Goal: Task Accomplishment & Management: Use online tool/utility

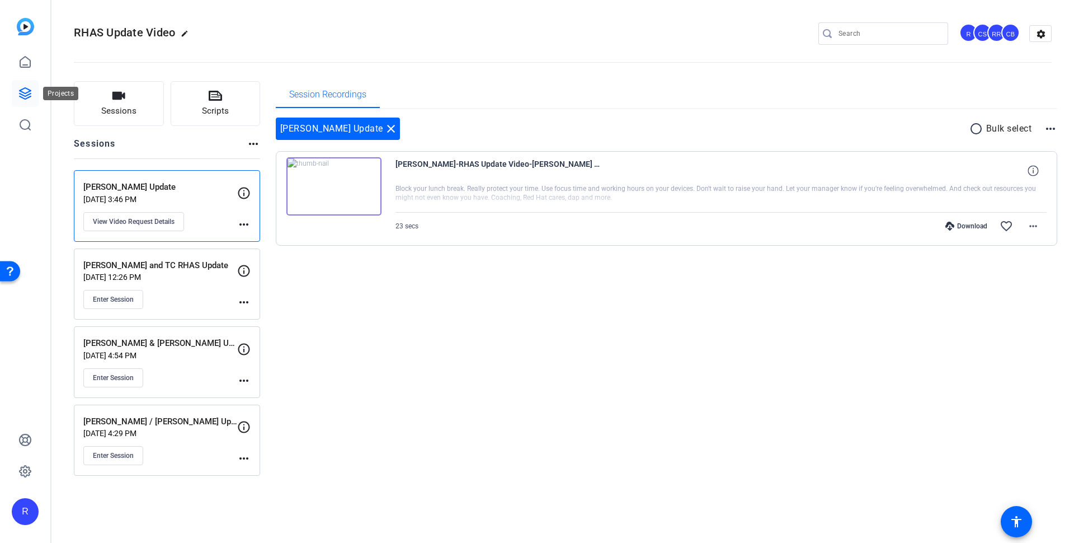
click at [23, 97] on icon at bounding box center [24, 93] width 13 height 13
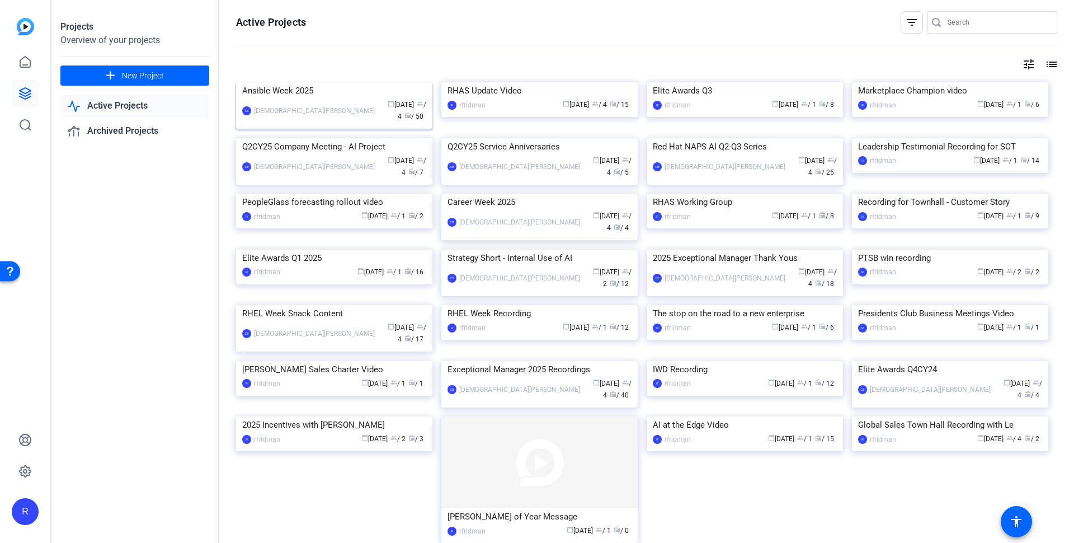
click at [300, 99] on div "Ansible Week 2025" at bounding box center [334, 90] width 184 height 17
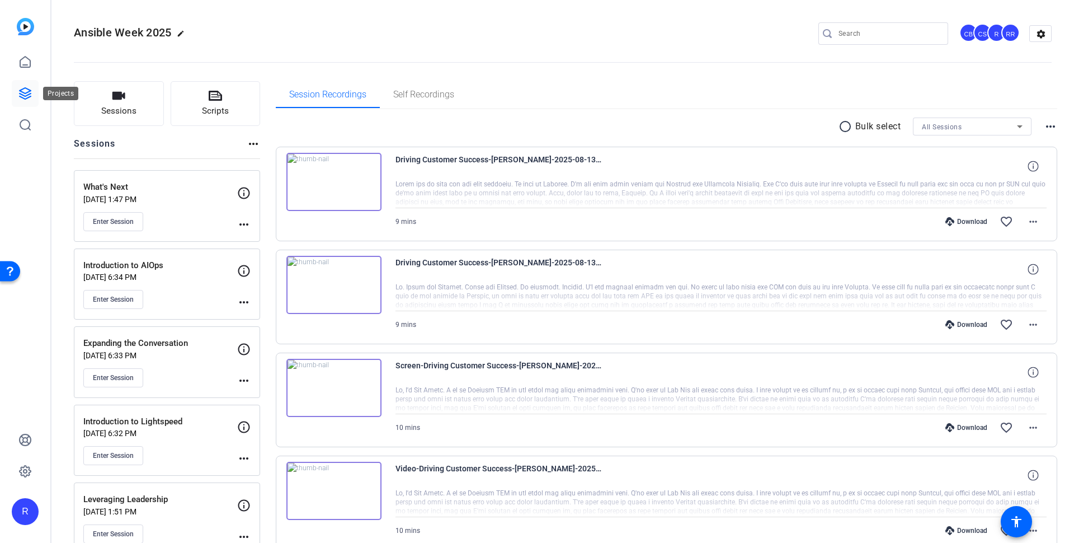
click at [25, 91] on icon at bounding box center [24, 93] width 13 height 13
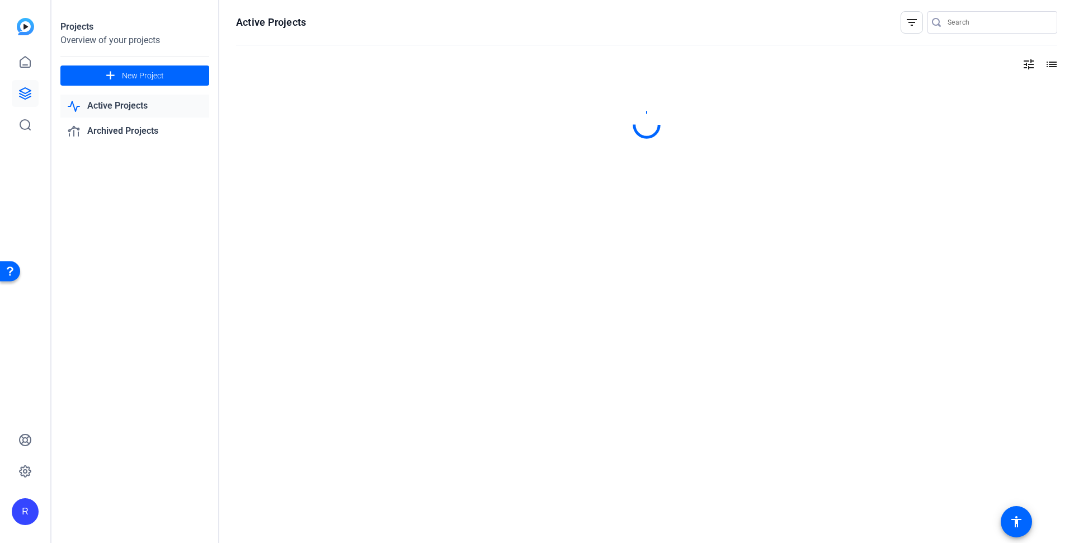
click at [1019, 24] on input "Search" at bounding box center [998, 22] width 101 height 13
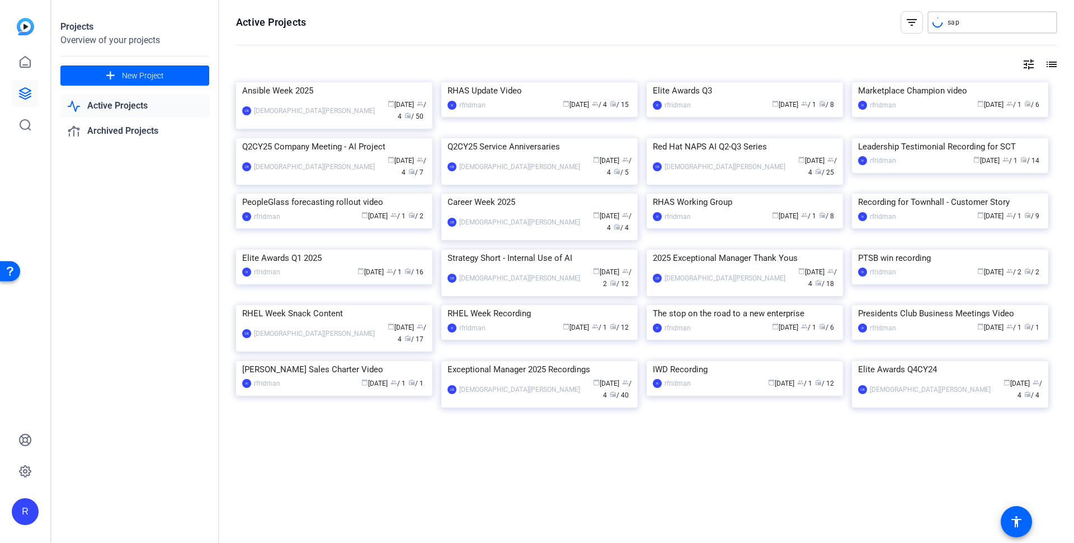
type input "sap"
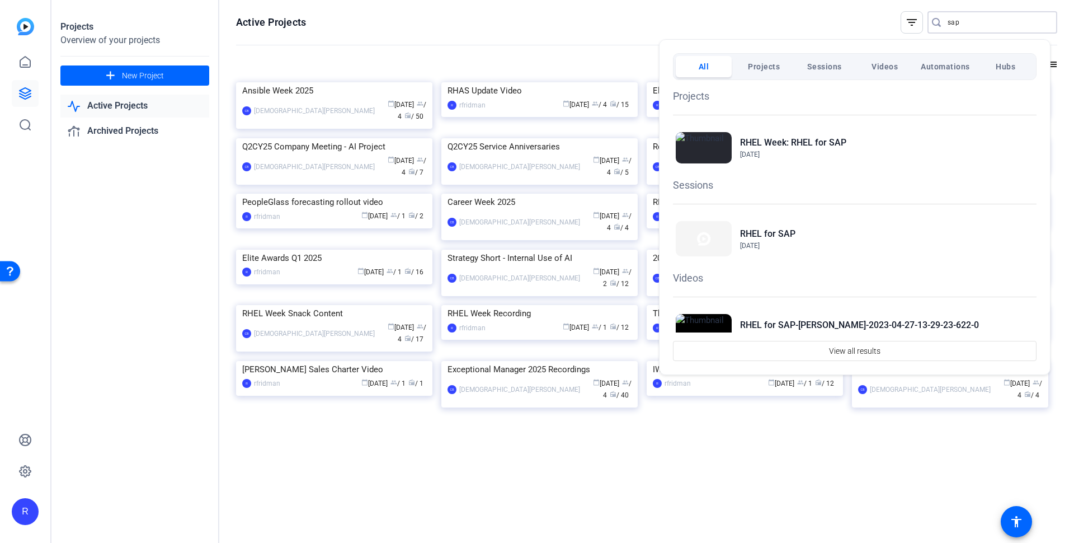
click at [756, 65] on span "Projects" at bounding box center [764, 66] width 32 height 20
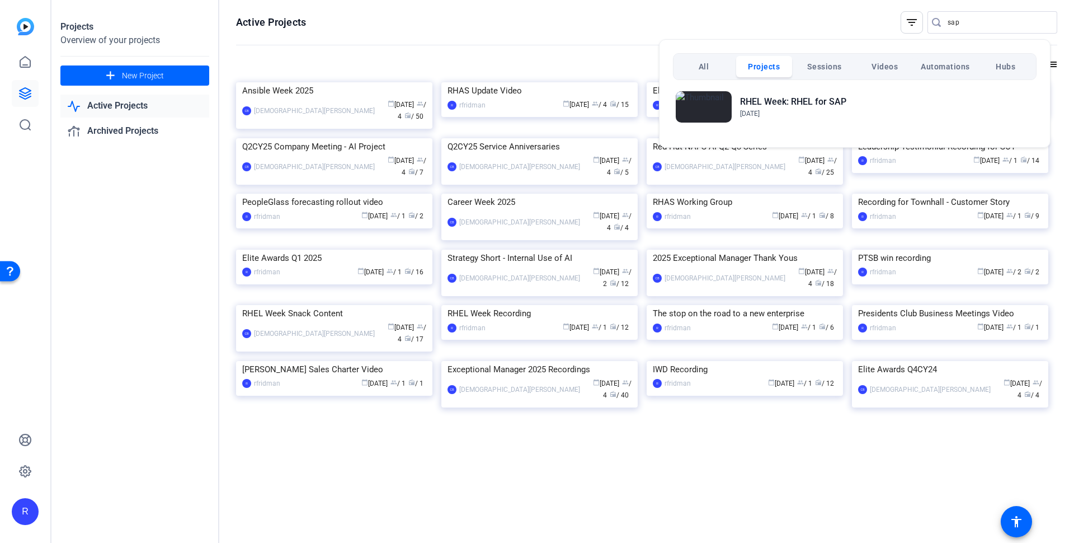
click at [814, 63] on span "Sessions" at bounding box center [824, 66] width 35 height 20
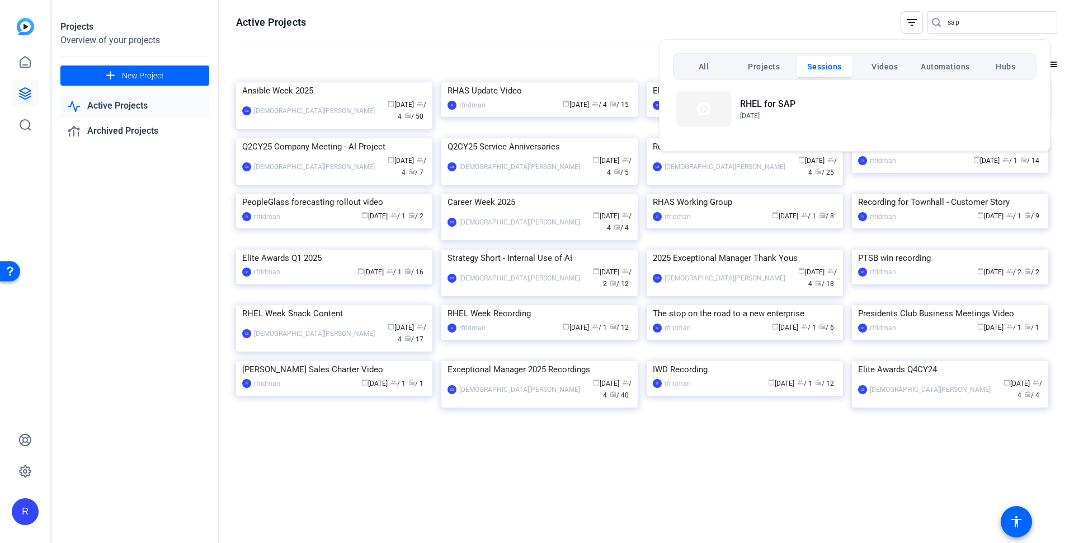
click at [586, 43] on div at bounding box center [537, 271] width 1074 height 543
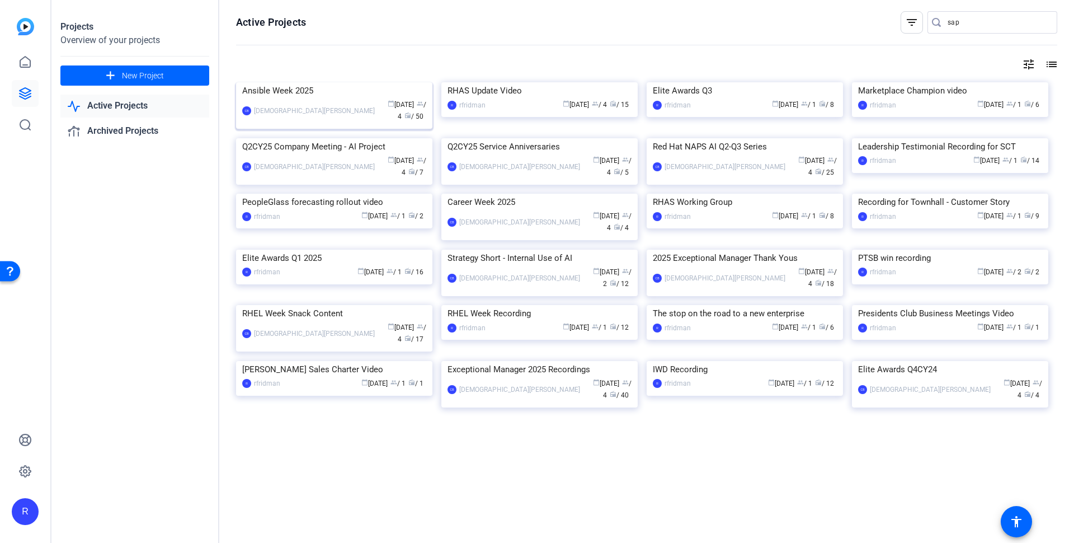
click at [271, 99] on div "Ansible Week 2025" at bounding box center [334, 90] width 184 height 17
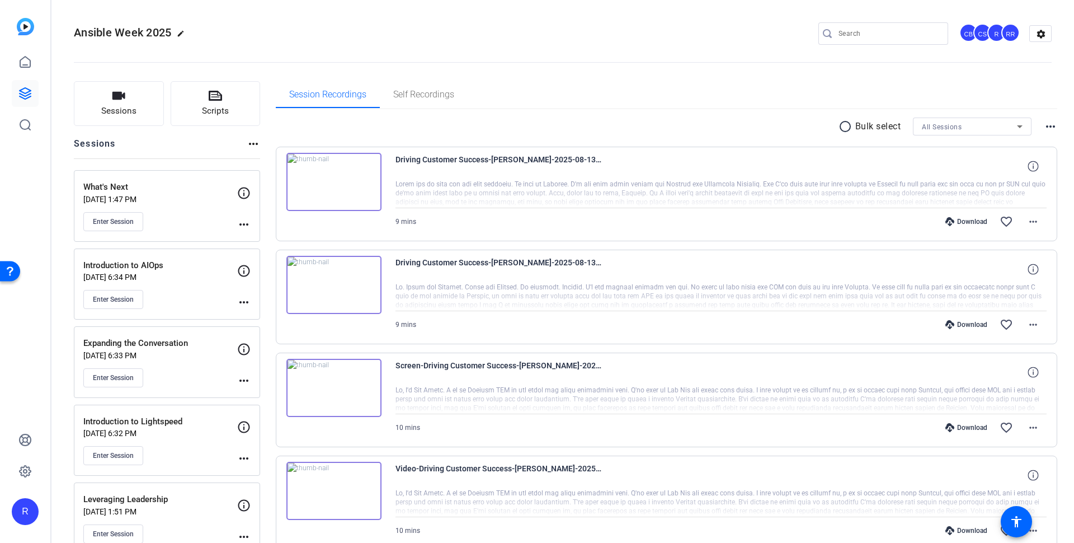
click at [247, 220] on mat-icon "more_horiz" at bounding box center [243, 224] width 13 height 13
click at [241, 192] on div at bounding box center [537, 271] width 1074 height 543
click at [243, 192] on icon at bounding box center [243, 192] width 13 height 13
click at [239, 194] on icon at bounding box center [244, 193] width 12 height 12
click at [242, 189] on icon at bounding box center [243, 192] width 13 height 13
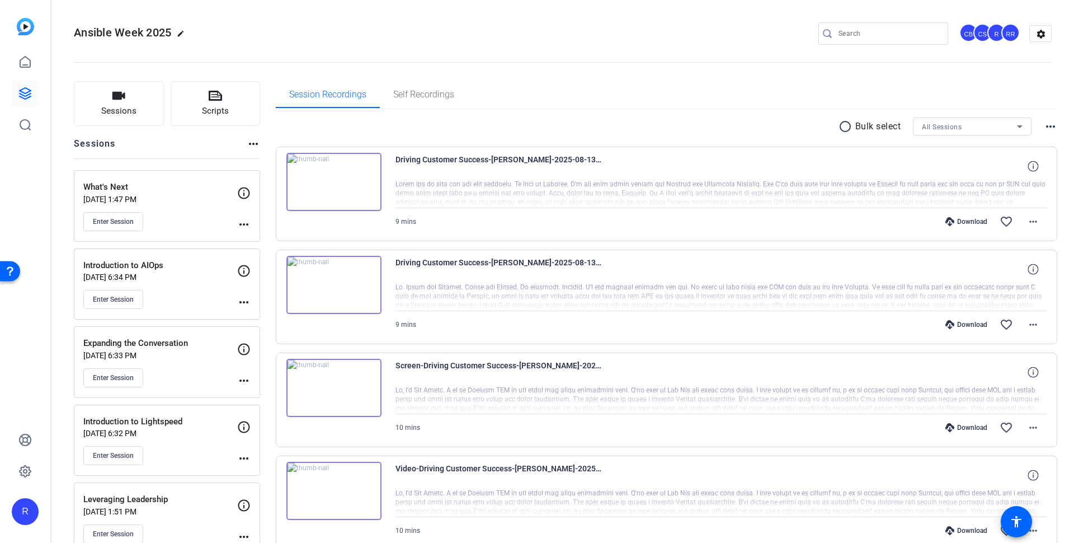
click at [246, 221] on mat-icon "more_horiz" at bounding box center [243, 224] width 13 height 13
click at [171, 202] on div at bounding box center [537, 271] width 1074 height 543
click at [118, 195] on p "[DATE] 1:47 PM" at bounding box center [160, 199] width 154 height 9
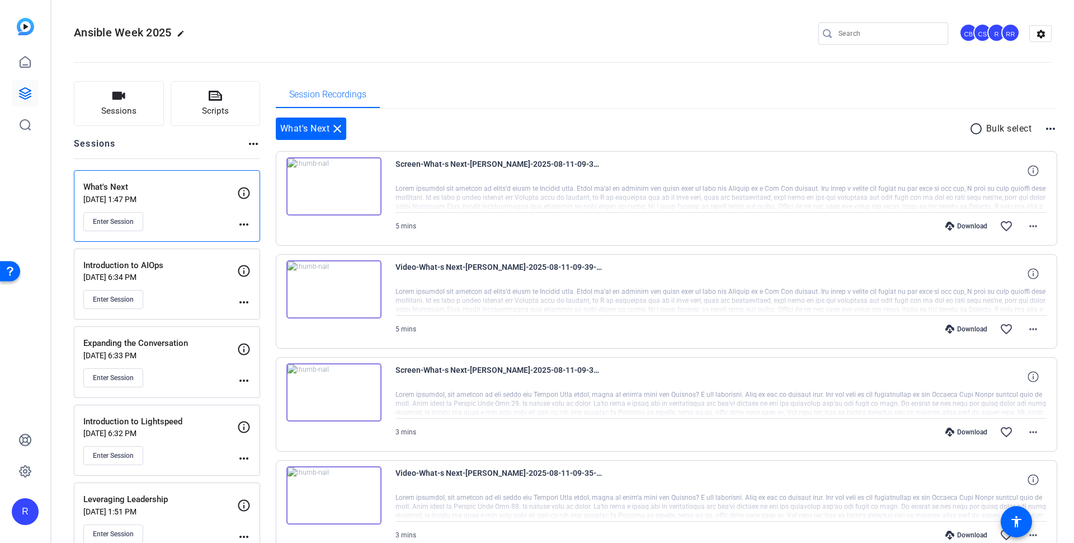
click at [239, 220] on mat-icon "more_horiz" at bounding box center [243, 224] width 13 height 13
click at [189, 200] on div at bounding box center [537, 271] width 1074 height 543
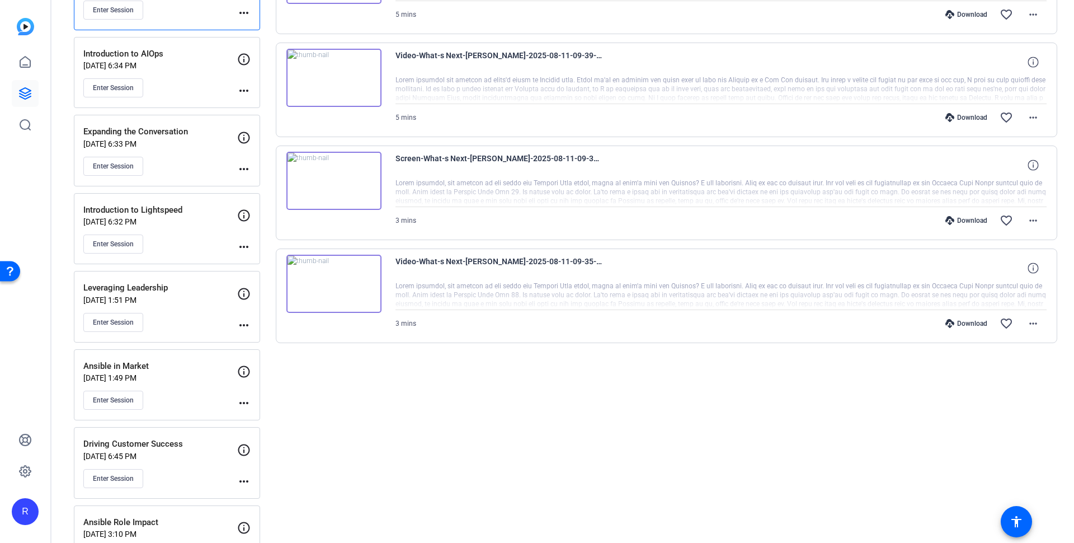
scroll to position [251, 0]
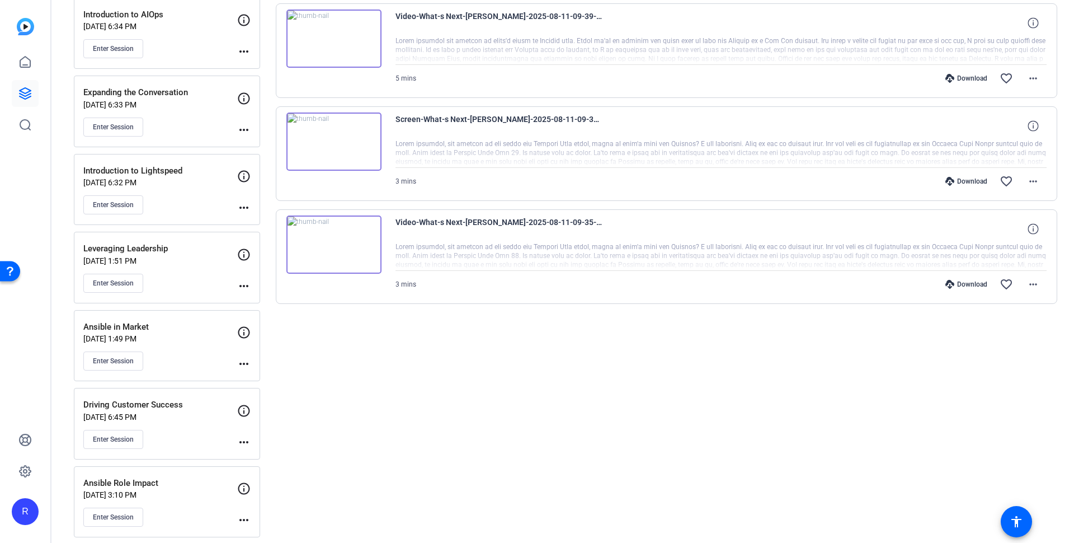
click at [115, 479] on p "Ansible Role Impact" at bounding box center [160, 483] width 154 height 13
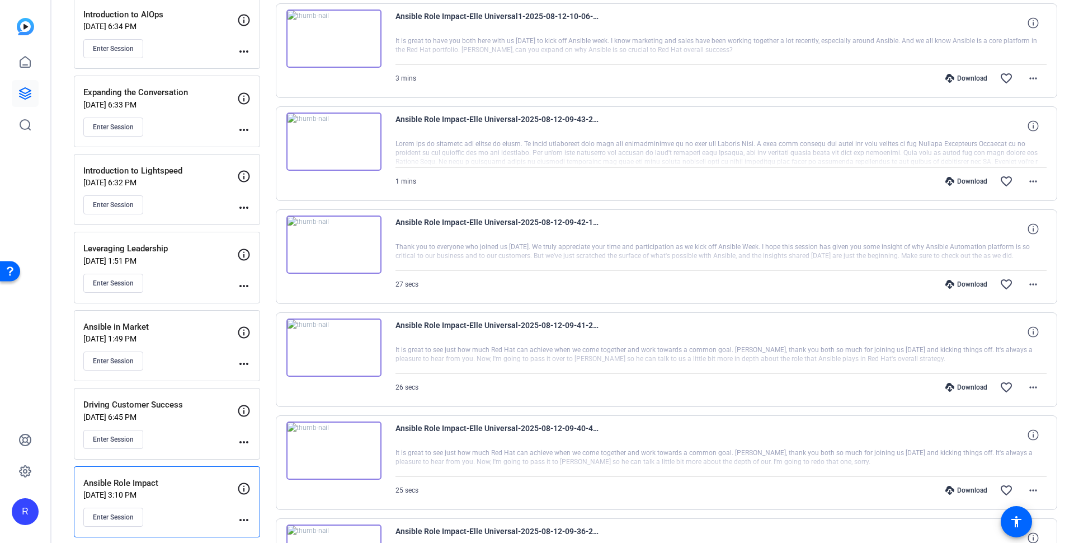
scroll to position [0, 0]
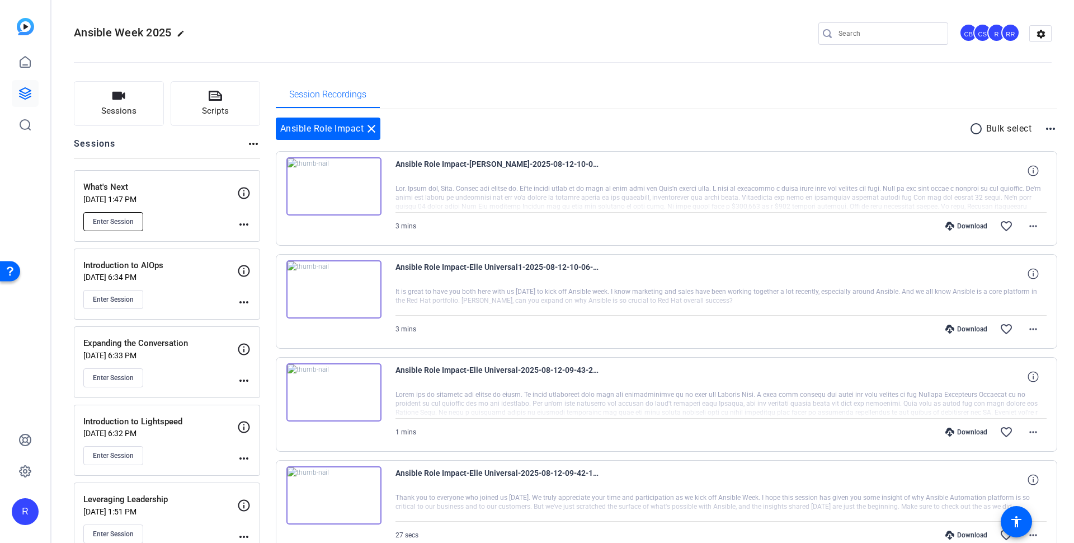
click at [130, 220] on span "Enter Session" at bounding box center [113, 221] width 41 height 9
click at [242, 222] on mat-icon "more_horiz" at bounding box center [243, 224] width 13 height 13
click at [256, 237] on span "Edit Session" at bounding box center [271, 239] width 51 height 13
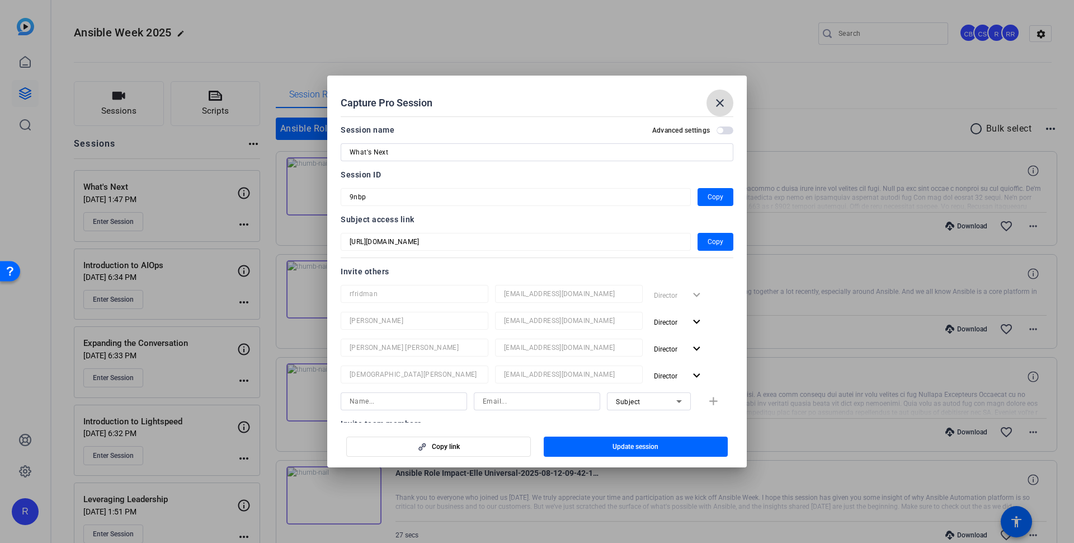
click at [723, 102] on mat-icon "close" at bounding box center [719, 102] width 13 height 13
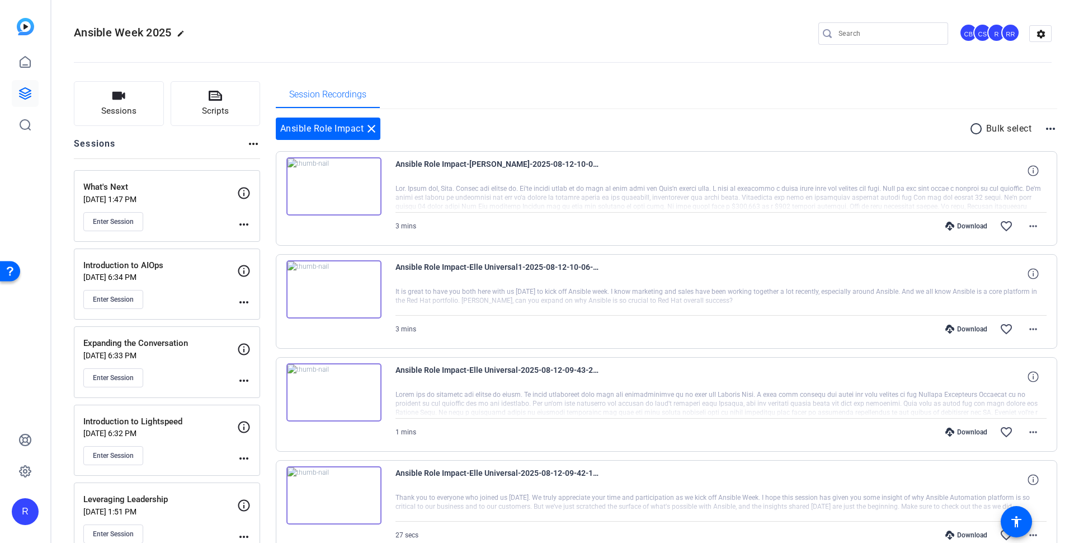
click at [239, 298] on mat-icon "more_horiz" at bounding box center [243, 301] width 13 height 13
click at [266, 314] on span "Edit Session" at bounding box center [271, 316] width 51 height 13
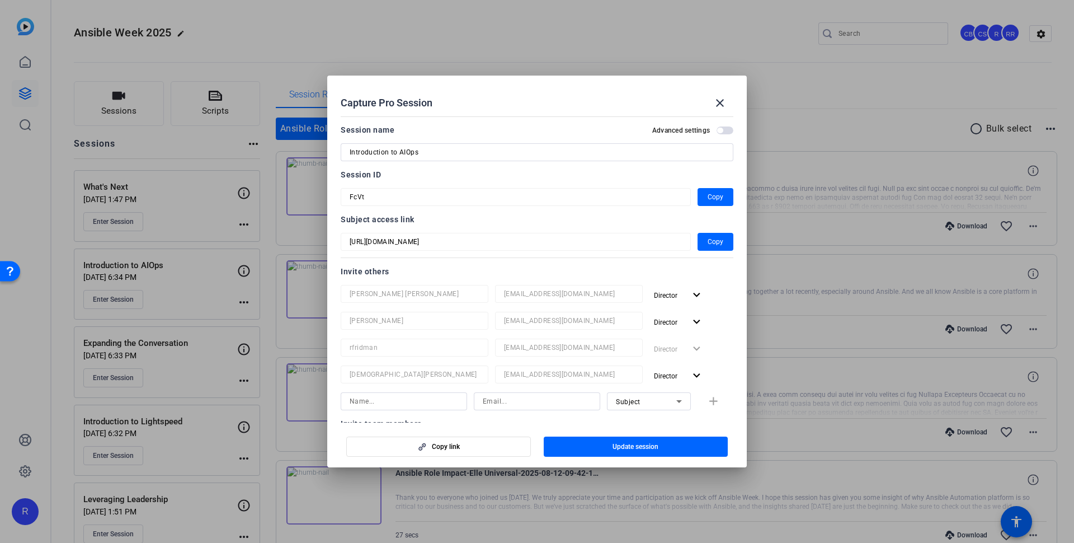
click at [266, 314] on div at bounding box center [537, 271] width 1074 height 543
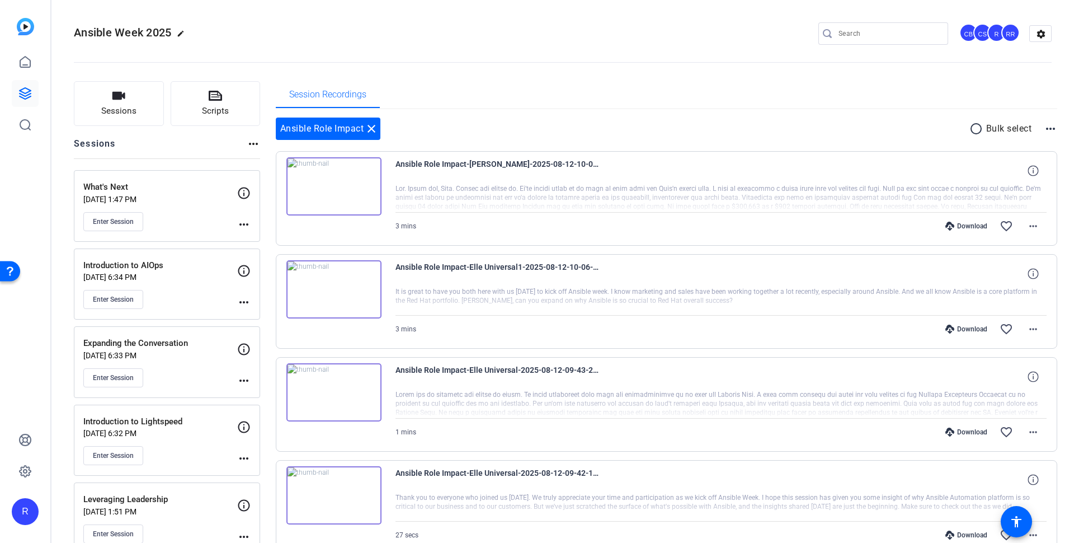
click at [248, 295] on mat-icon "more_horiz" at bounding box center [243, 301] width 13 height 13
click at [262, 310] on span "Edit Session" at bounding box center [271, 316] width 51 height 13
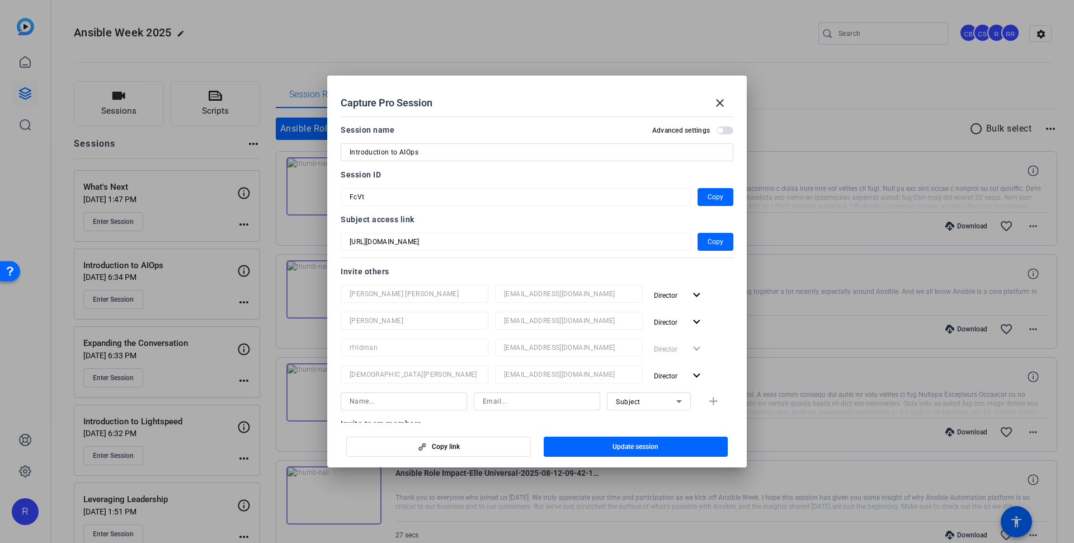
click at [206, 346] on div at bounding box center [537, 271] width 1074 height 543
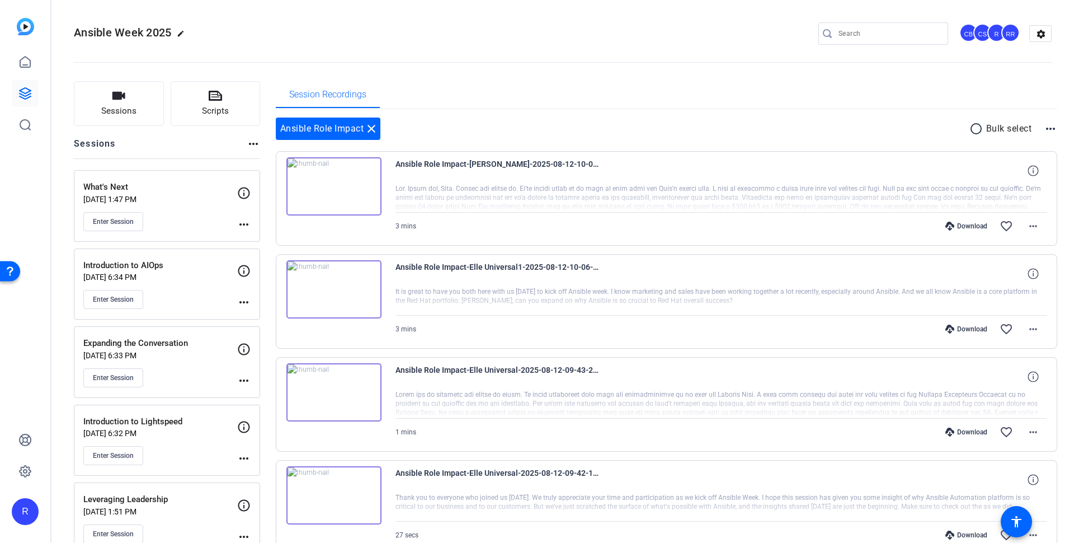
click at [243, 374] on mat-icon "more_horiz" at bounding box center [243, 380] width 13 height 13
click at [265, 388] on span "Edit Session" at bounding box center [271, 393] width 51 height 13
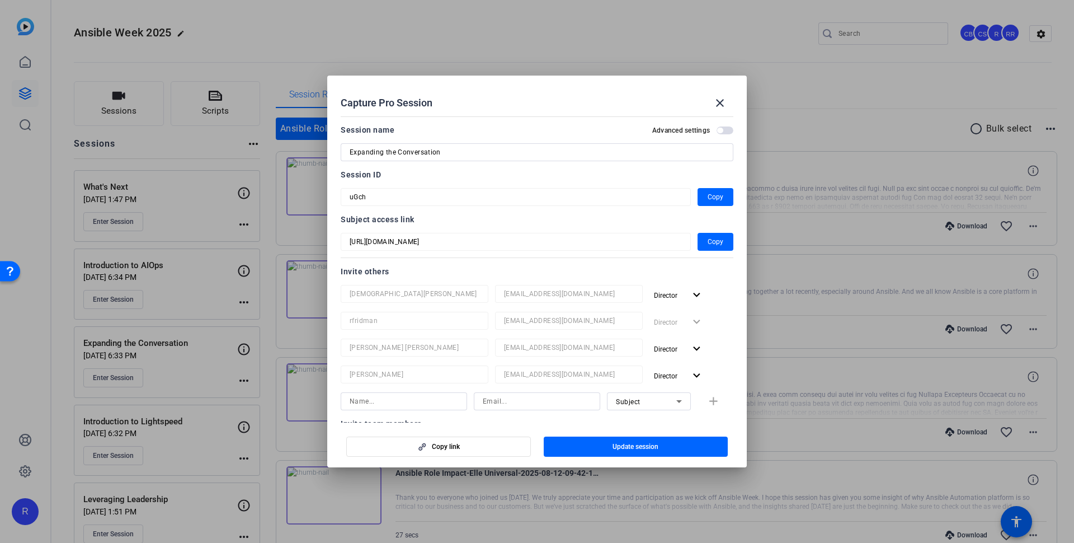
click at [205, 420] on div at bounding box center [537, 271] width 1074 height 543
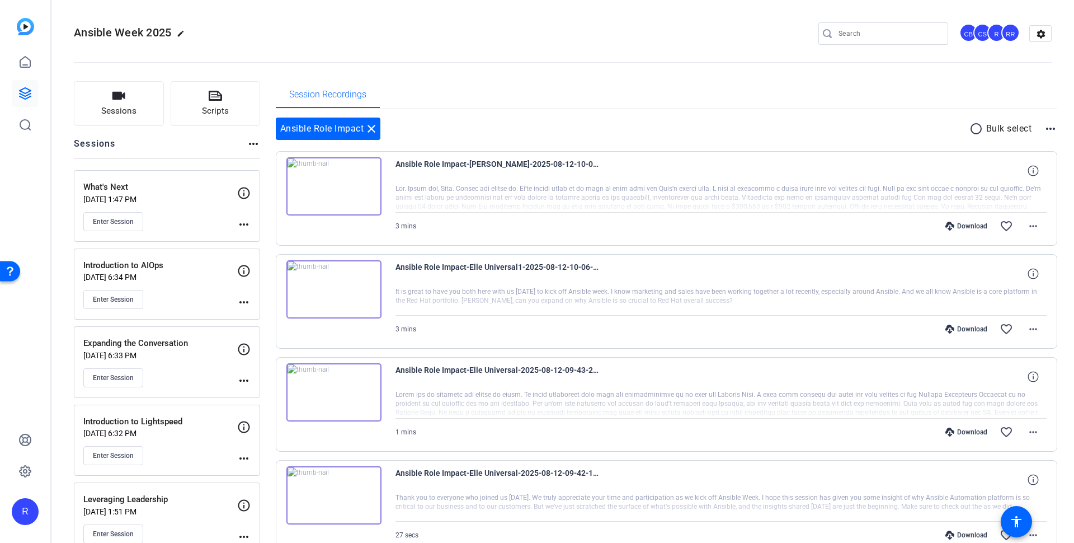
click at [241, 451] on mat-icon "more_horiz" at bounding box center [243, 457] width 13 height 13
click at [268, 471] on span "Edit Session" at bounding box center [271, 470] width 51 height 13
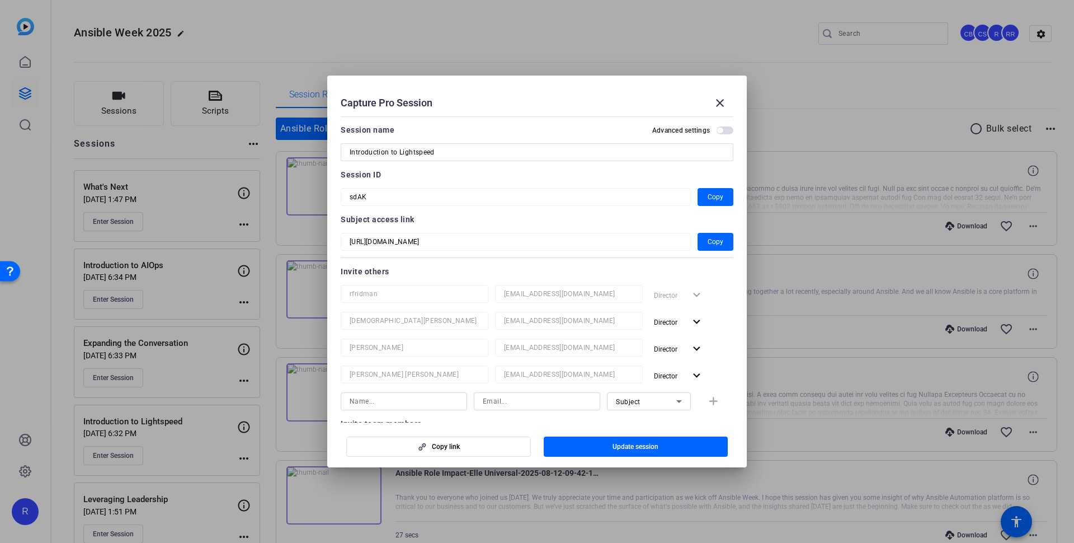
click at [197, 499] on div at bounding box center [537, 271] width 1074 height 543
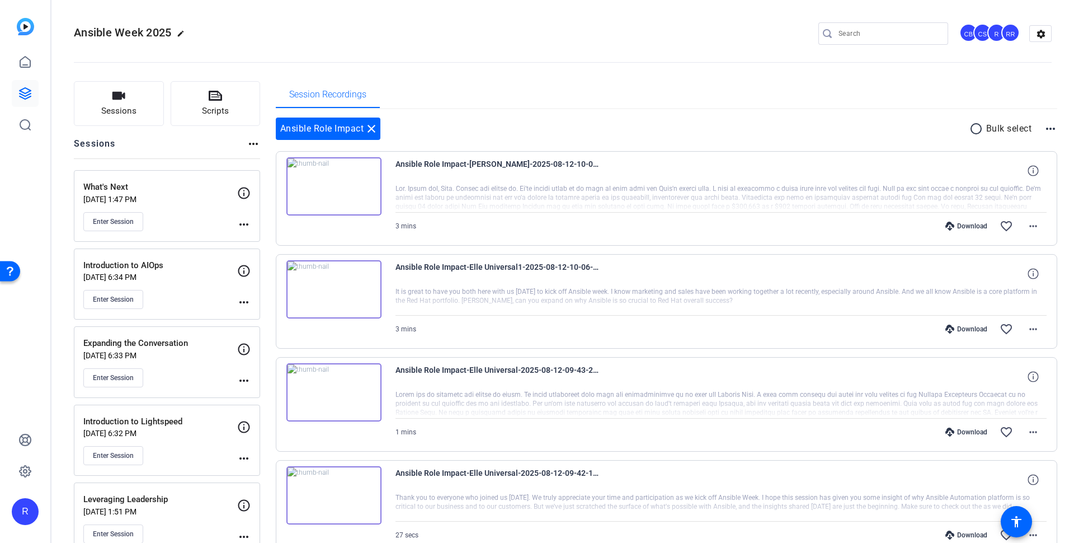
click at [244, 530] on mat-icon "more_horiz" at bounding box center [243, 536] width 13 height 13
click at [252, 504] on span "Edit Session" at bounding box center [271, 500] width 51 height 13
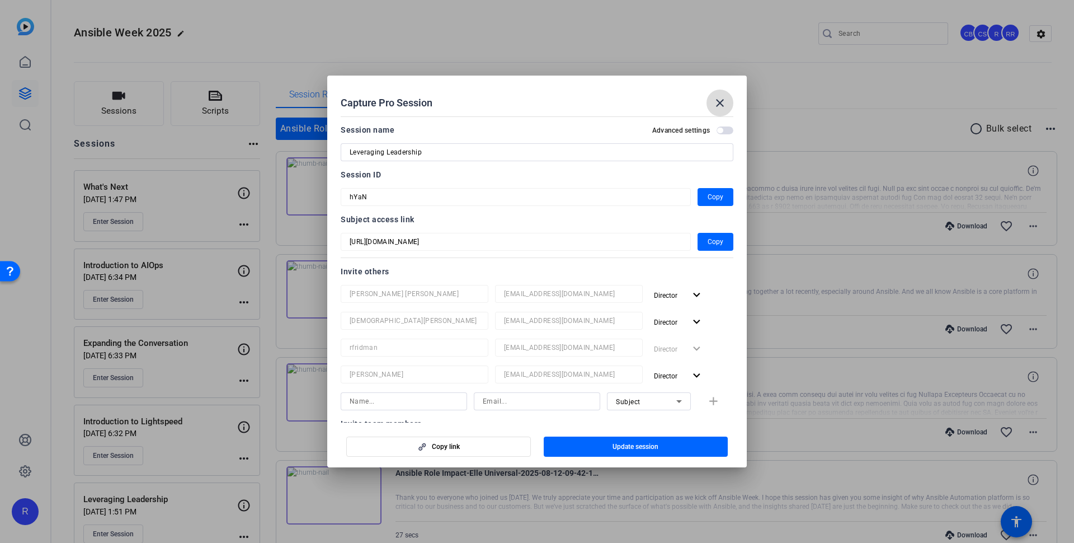
click at [722, 106] on mat-icon "close" at bounding box center [719, 102] width 13 height 13
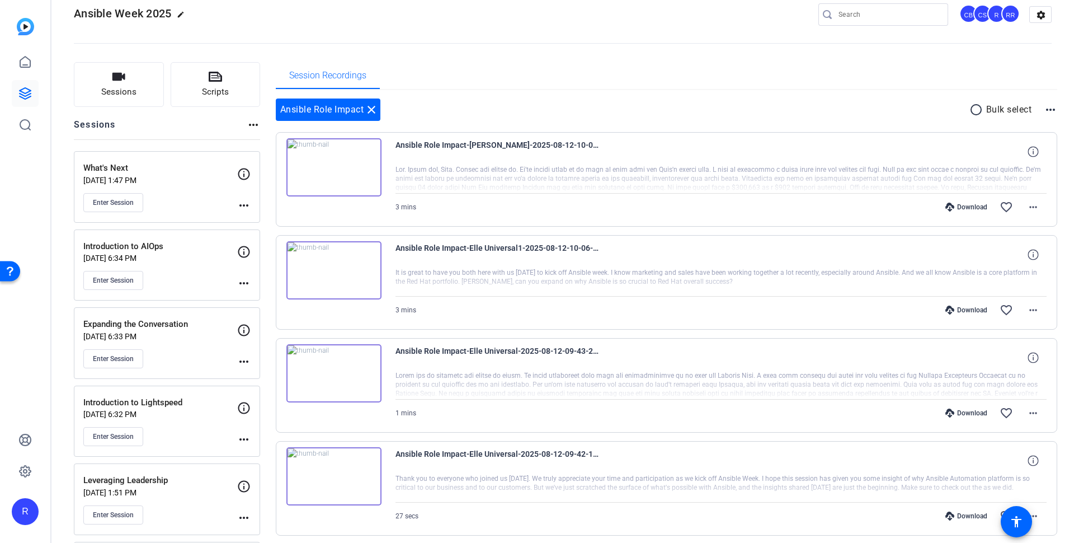
scroll to position [215, 0]
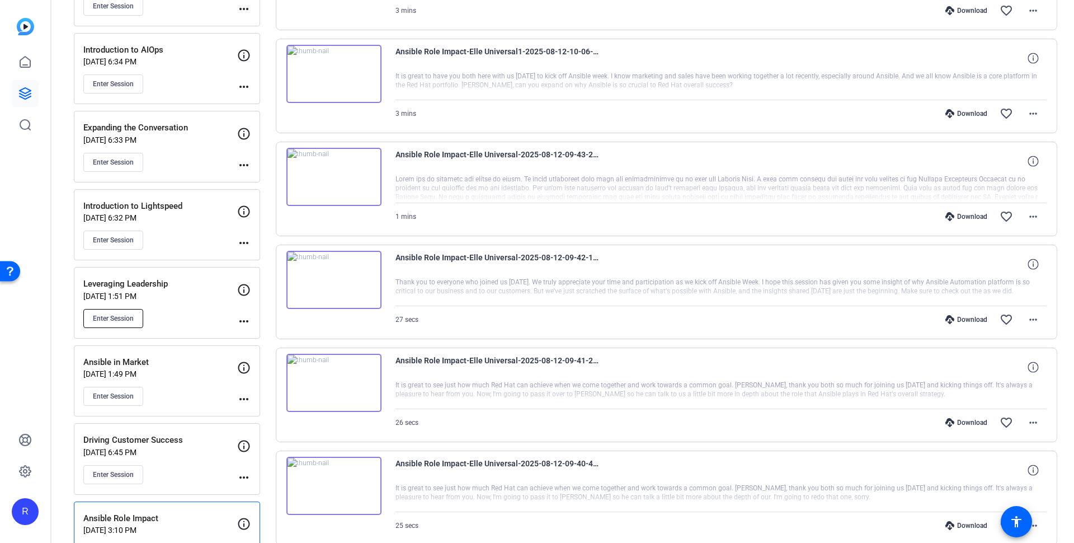
click at [122, 319] on button "Enter Session" at bounding box center [113, 318] width 60 height 19
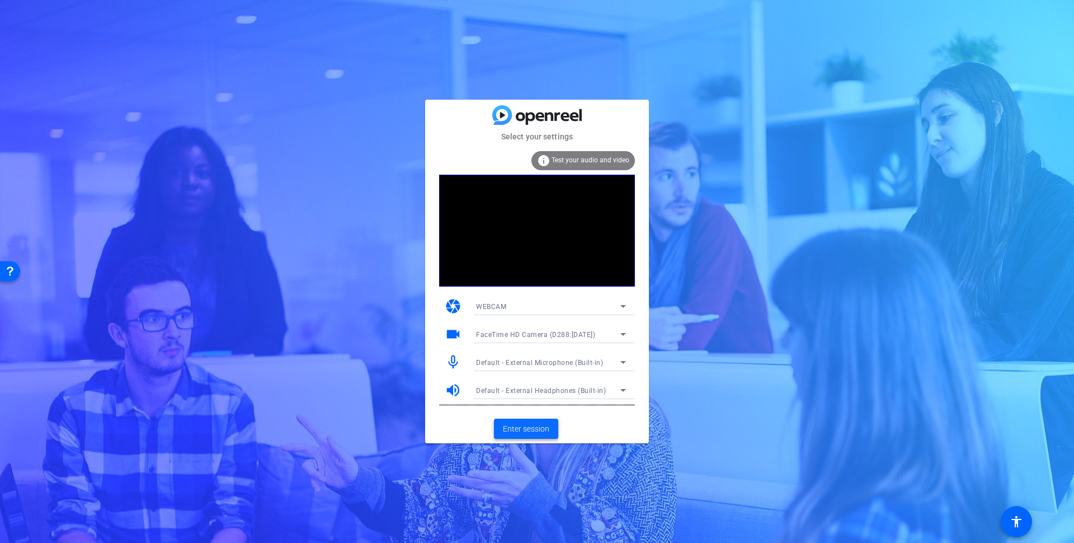
click at [523, 431] on span "Enter session" at bounding box center [526, 429] width 46 height 12
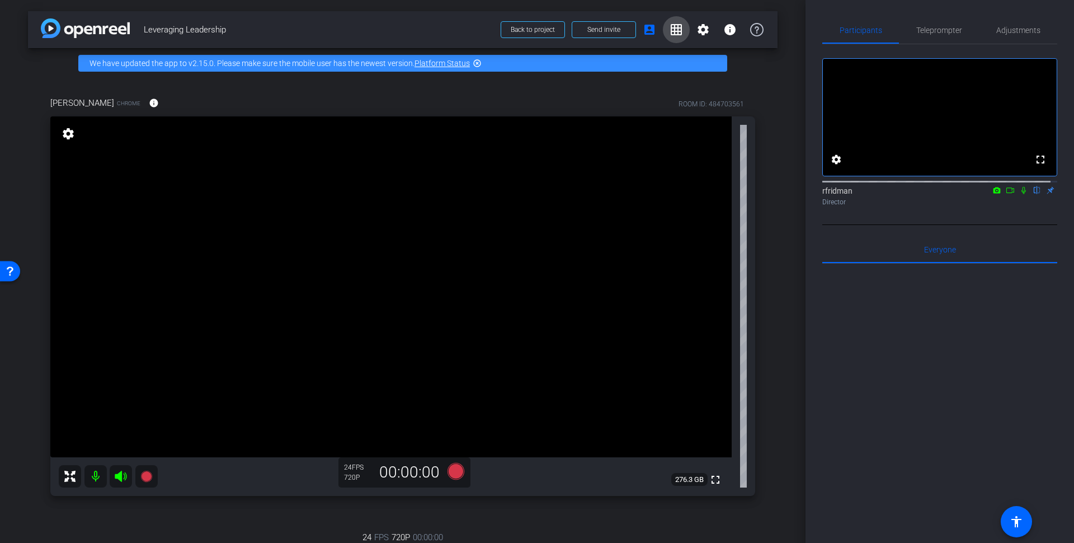
click at [670, 29] on mat-icon "grid_on" at bounding box center [676, 29] width 13 height 13
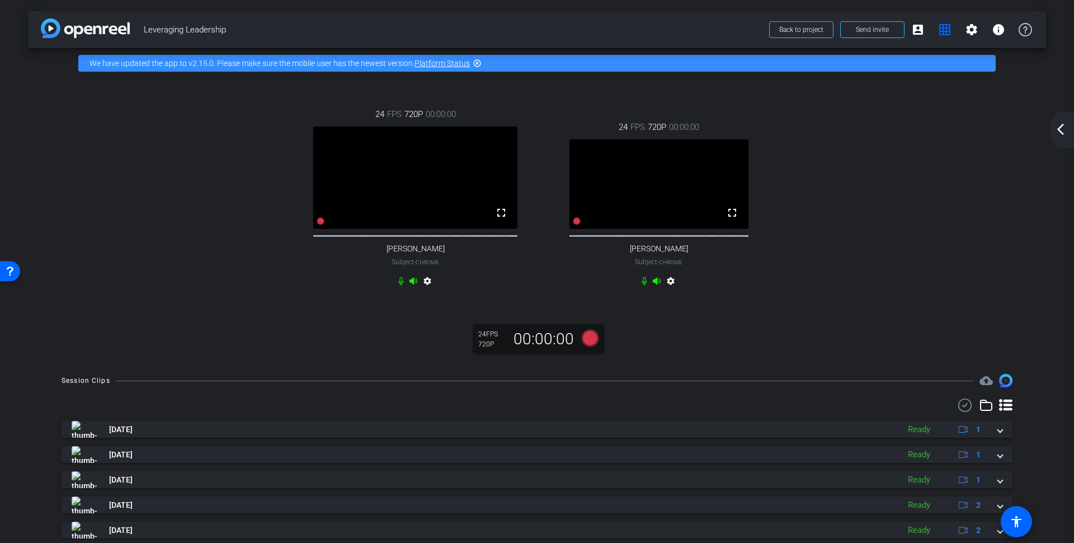
click at [666, 290] on mat-icon "settings" at bounding box center [670, 282] width 13 height 13
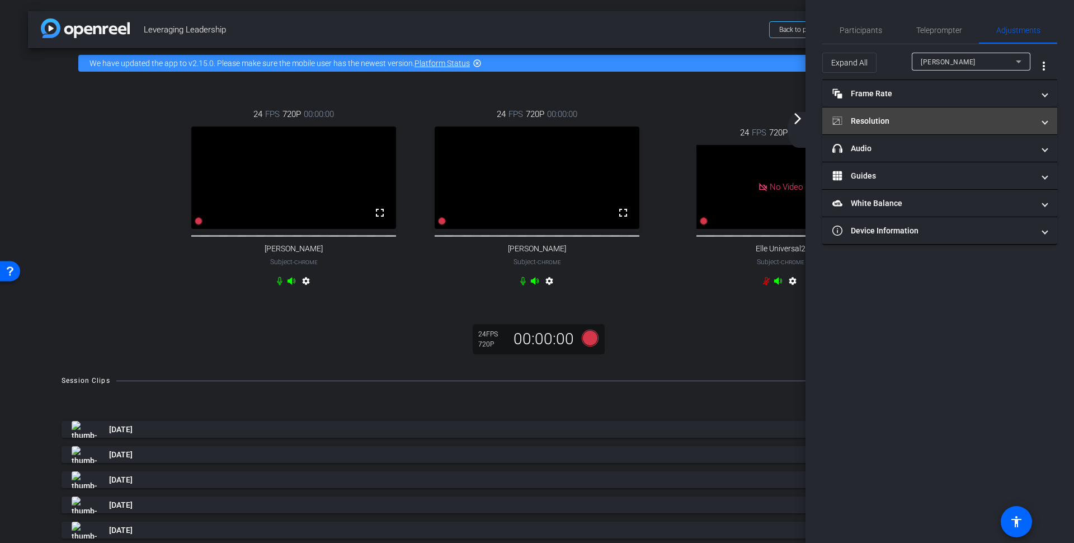
click at [906, 114] on mat-expansion-panel-header "Resolution" at bounding box center [939, 120] width 235 height 27
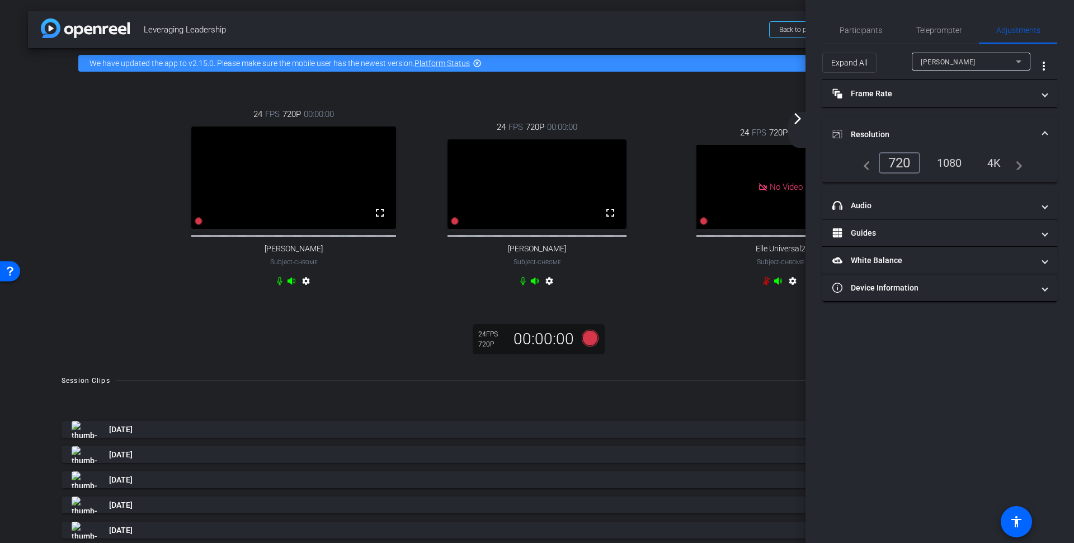
click at [948, 163] on div "1080" at bounding box center [950, 162] width 42 height 19
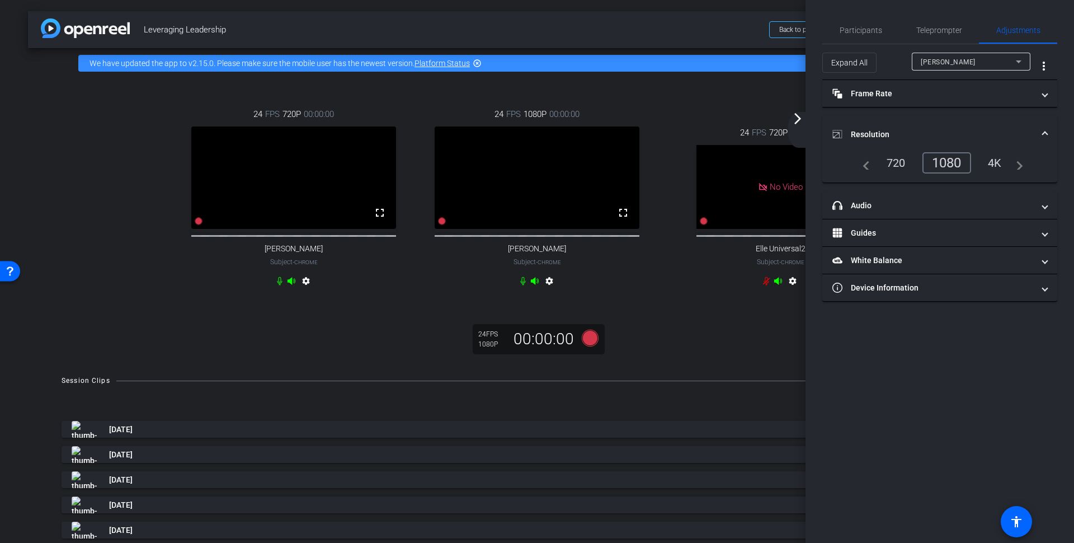
click at [799, 118] on mat-icon "arrow_forward_ios" at bounding box center [797, 118] width 13 height 13
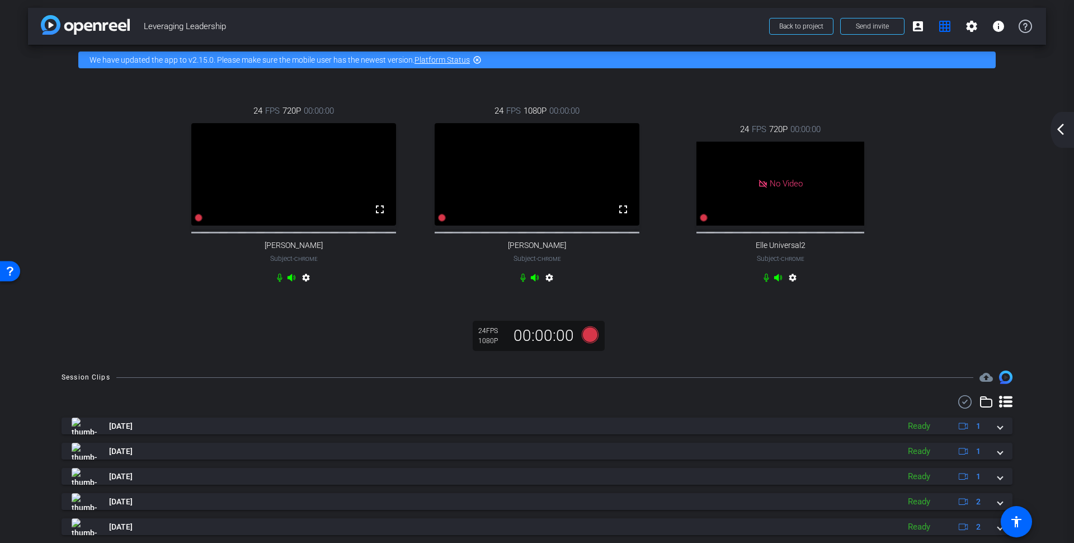
scroll to position [2, 0]
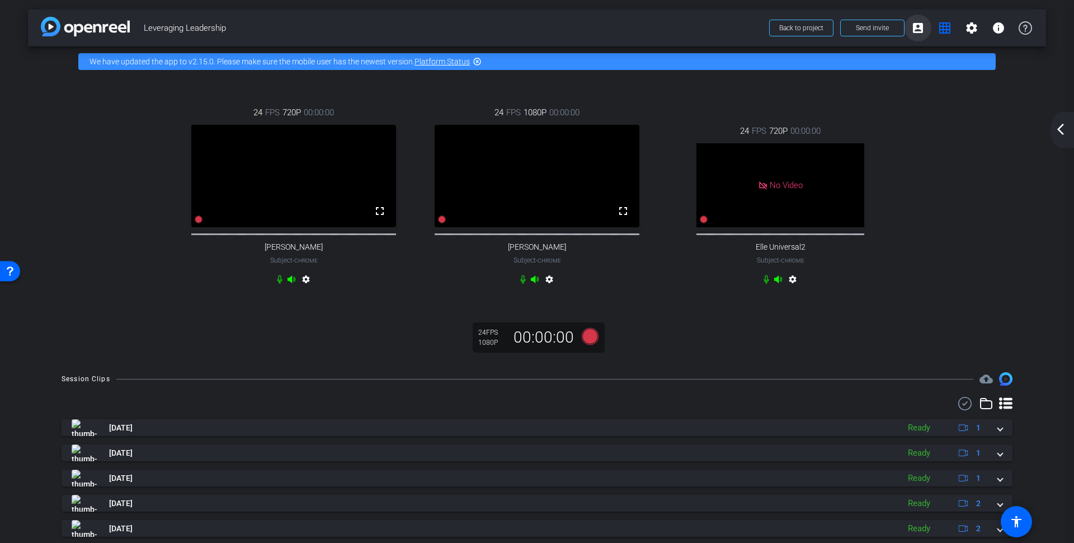
click at [911, 30] on mat-icon "account_box" at bounding box center [917, 27] width 13 height 13
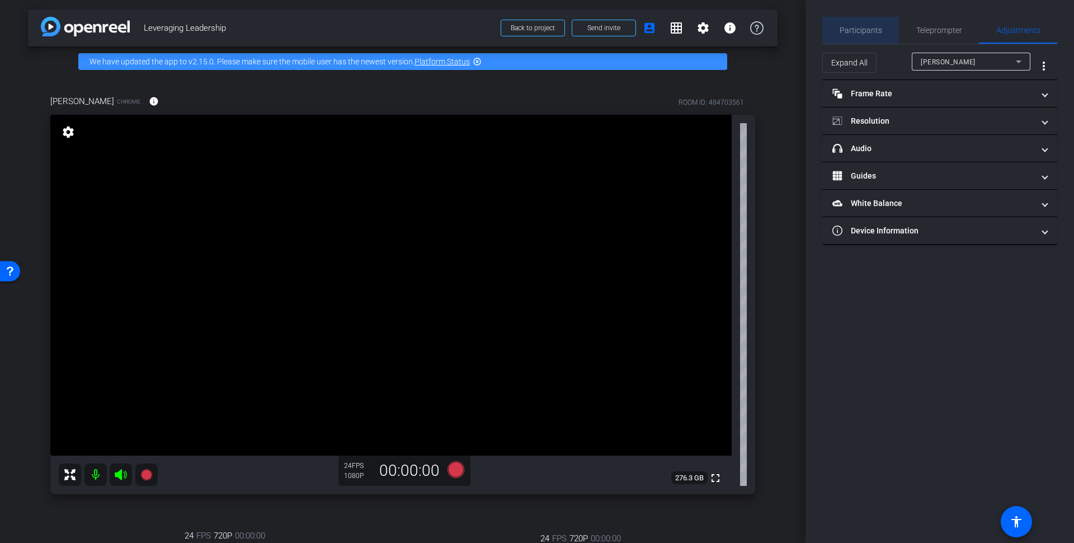
click at [850, 28] on span "Participants" at bounding box center [861, 30] width 43 height 8
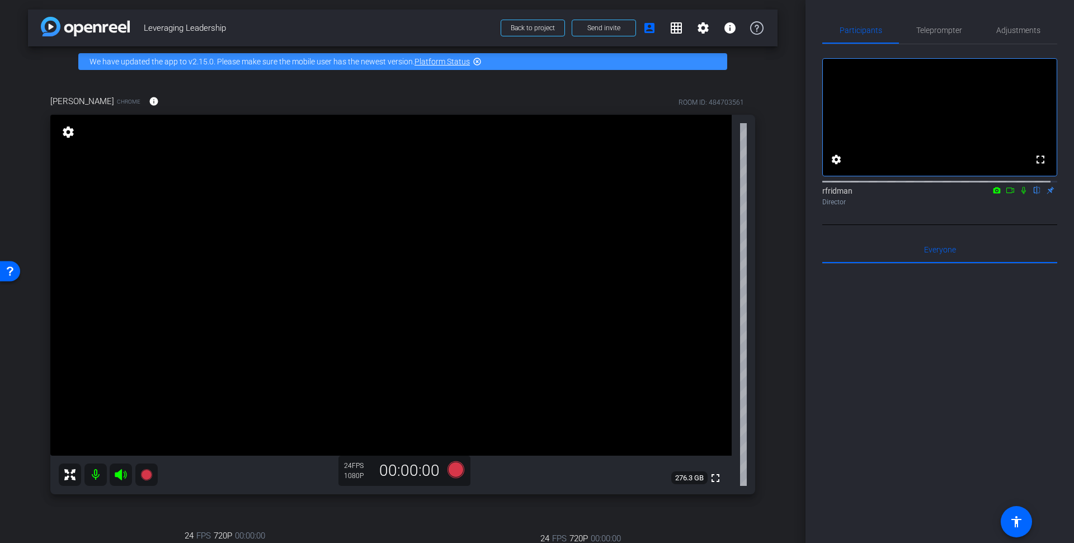
click at [1021, 194] on icon at bounding box center [1023, 190] width 4 height 7
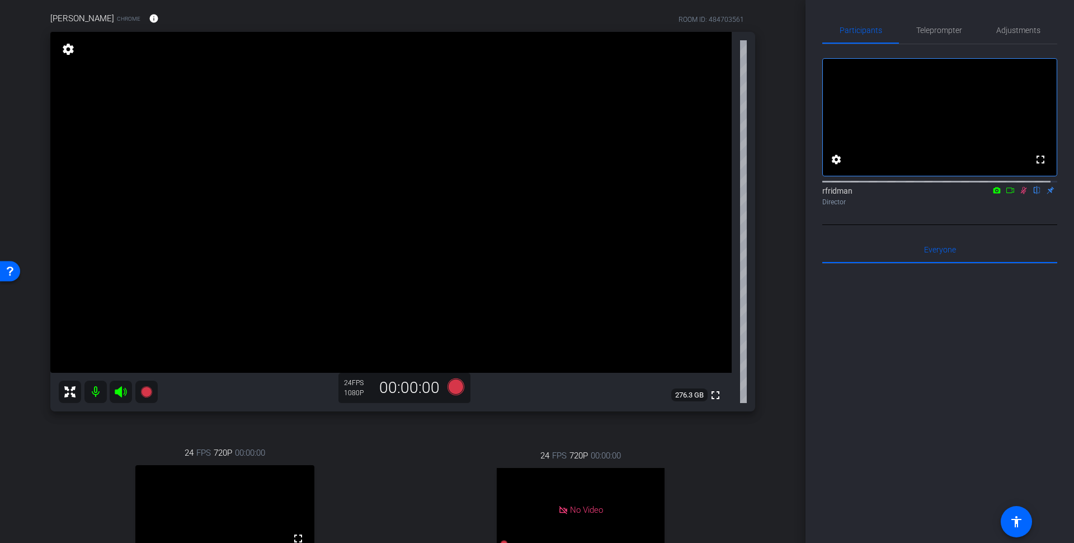
scroll to position [85, 0]
click at [1019, 194] on icon at bounding box center [1023, 190] width 9 height 8
click at [1021, 194] on icon at bounding box center [1024, 190] width 6 height 7
click at [1019, 194] on icon at bounding box center [1023, 190] width 9 height 8
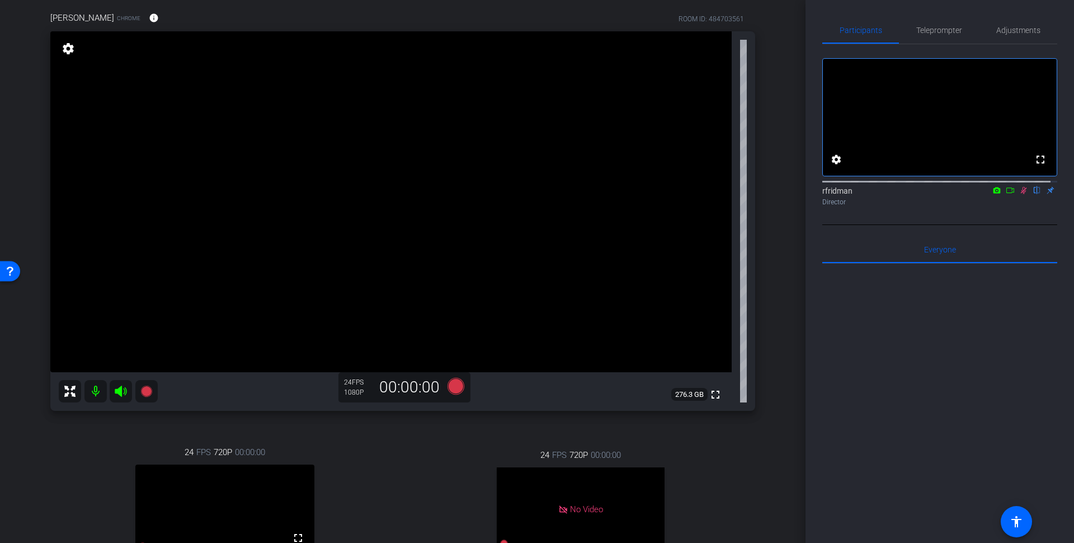
click at [1019, 194] on icon at bounding box center [1023, 190] width 9 height 8
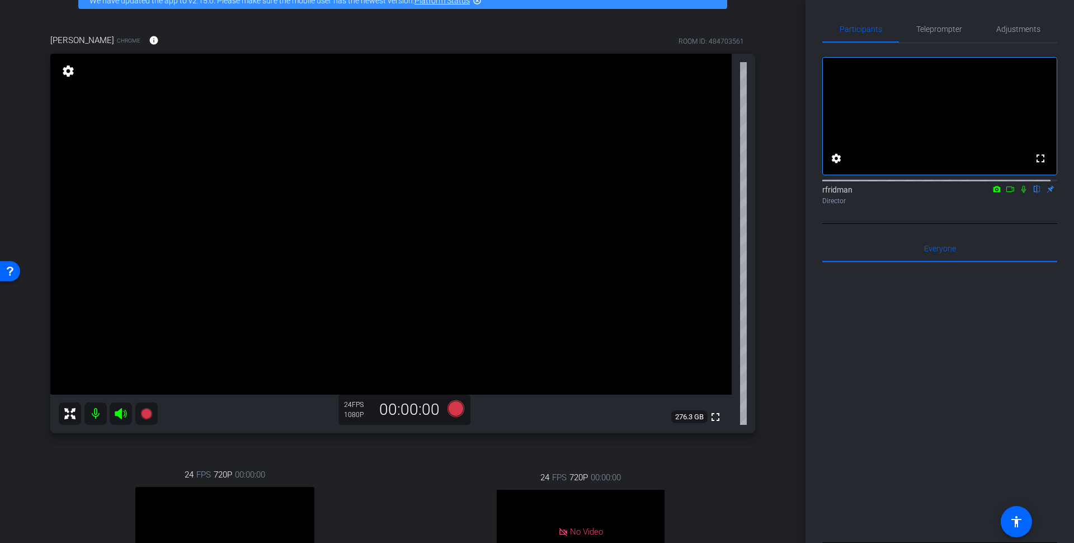
scroll to position [0, 0]
click at [1019, 194] on icon at bounding box center [1023, 190] width 9 height 8
click at [1021, 194] on icon at bounding box center [1024, 190] width 6 height 7
click at [1021, 194] on icon at bounding box center [1023, 190] width 4 height 7
click at [1019, 194] on icon at bounding box center [1023, 190] width 9 height 8
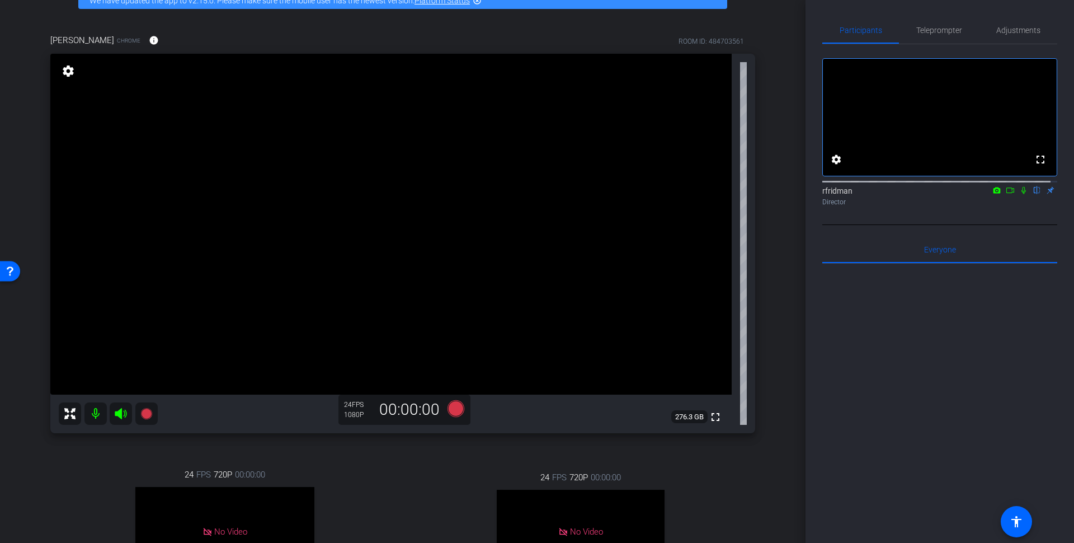
click at [1019, 194] on icon at bounding box center [1023, 190] width 9 height 8
click at [451, 408] on icon at bounding box center [455, 408] width 17 height 17
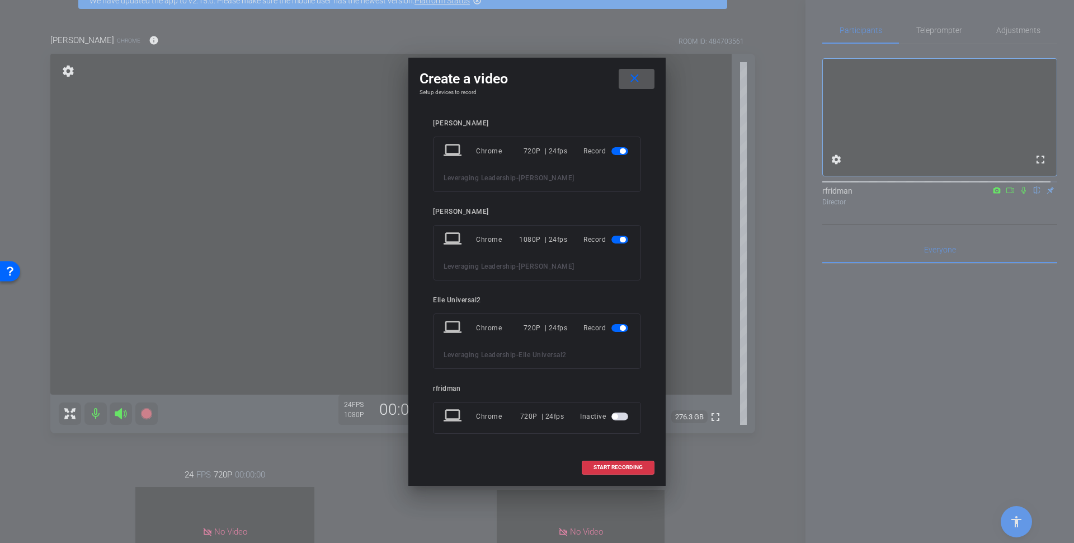
click at [623, 153] on span "button" at bounding box center [623, 151] width 6 height 6
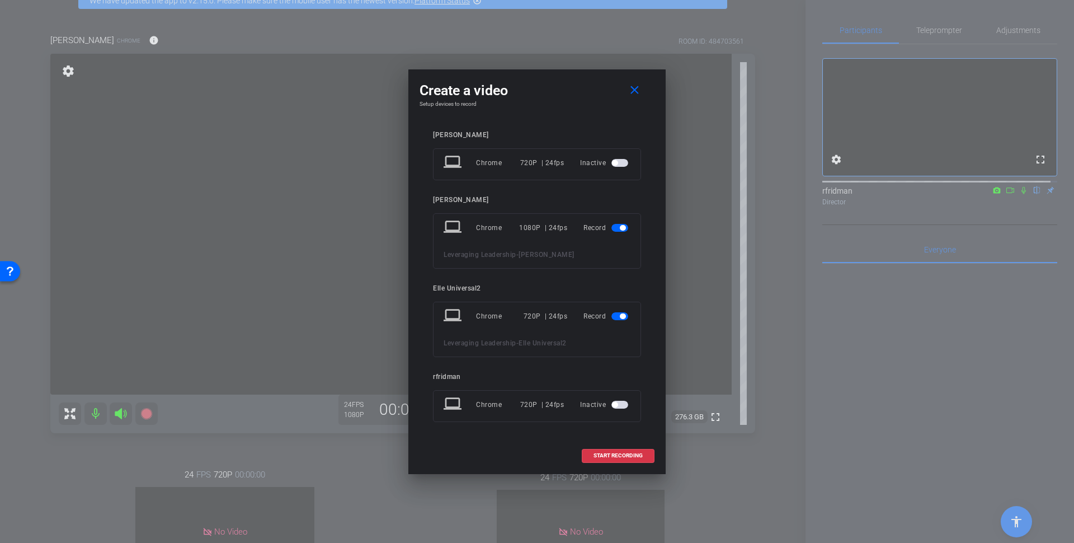
click at [620, 315] on span "button" at bounding box center [623, 316] width 6 height 6
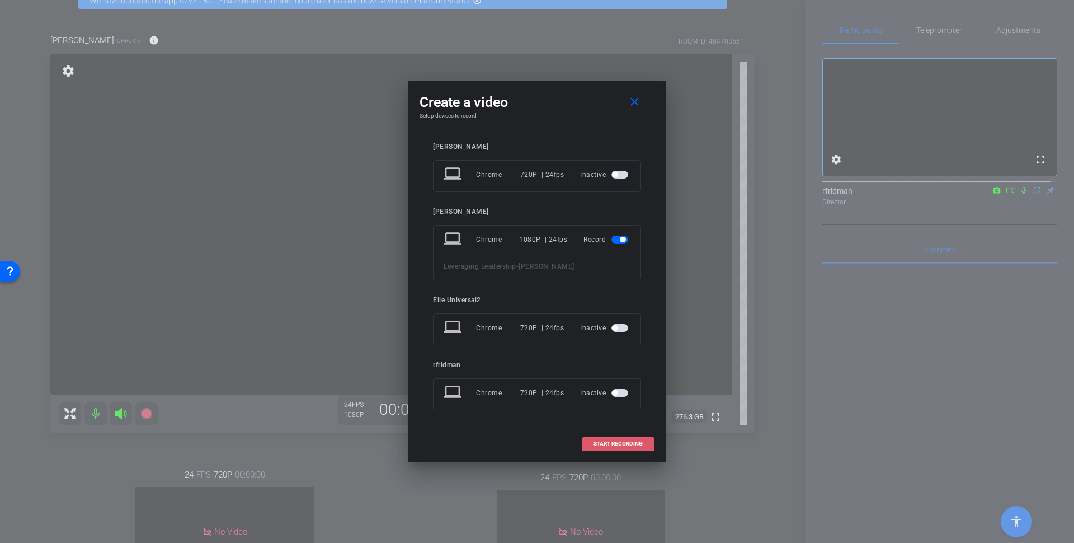
click at [623, 442] on span "START RECORDING" at bounding box center [617, 444] width 49 height 6
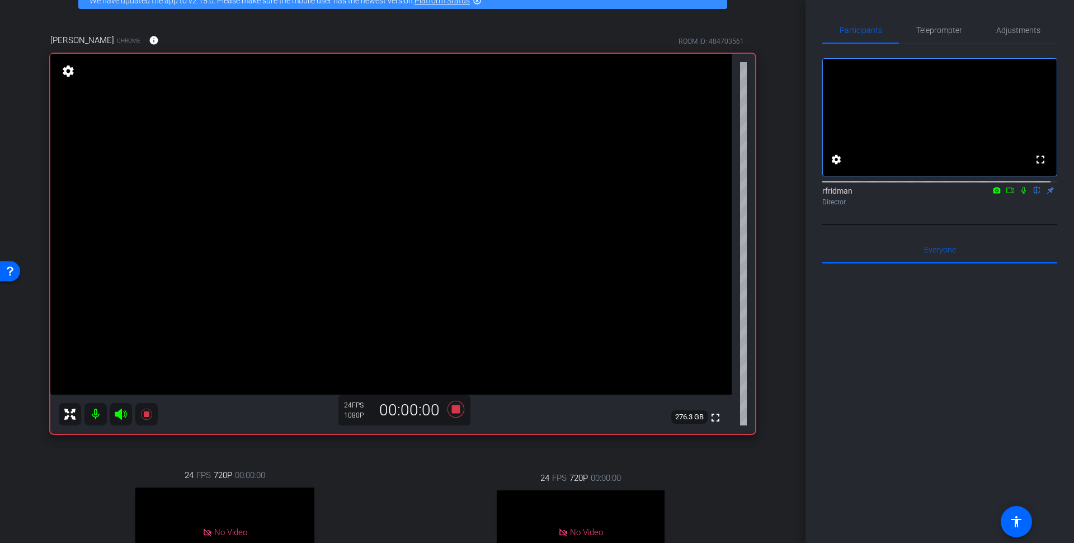
click at [1019, 194] on icon at bounding box center [1023, 190] width 9 height 8
click at [455, 413] on icon at bounding box center [455, 409] width 27 height 20
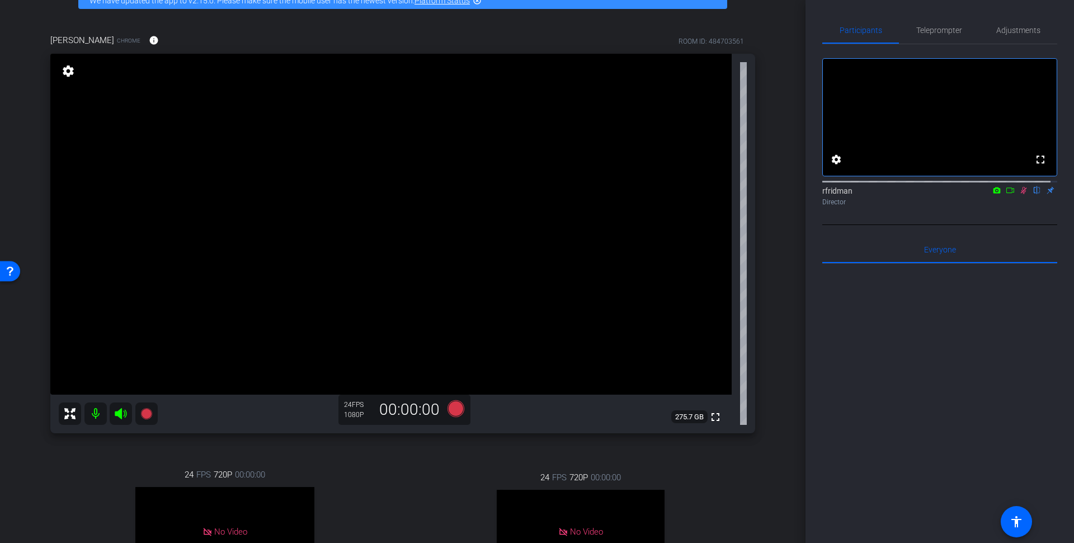
click at [1019, 194] on icon at bounding box center [1023, 190] width 9 height 8
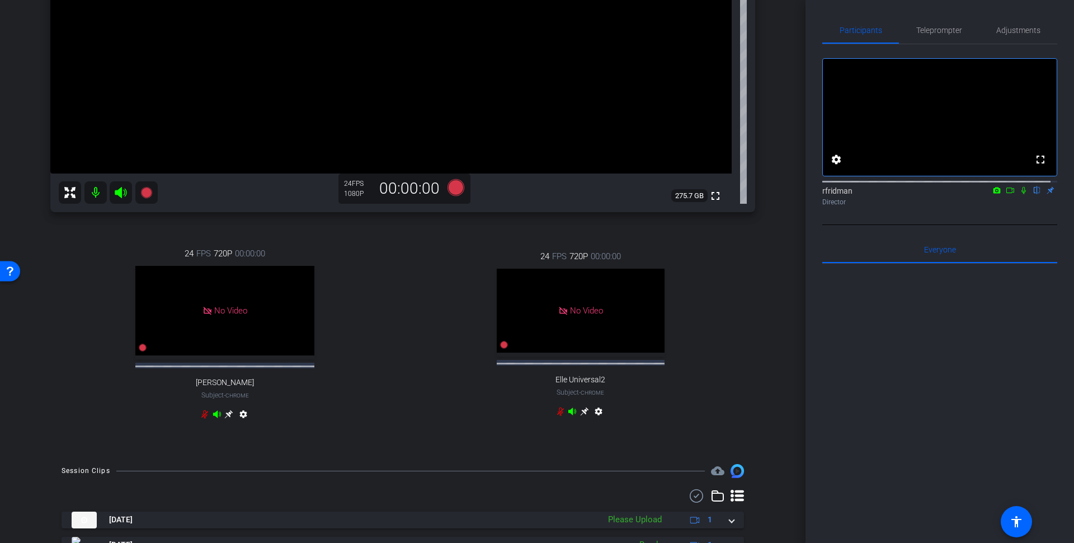
scroll to position [445, 0]
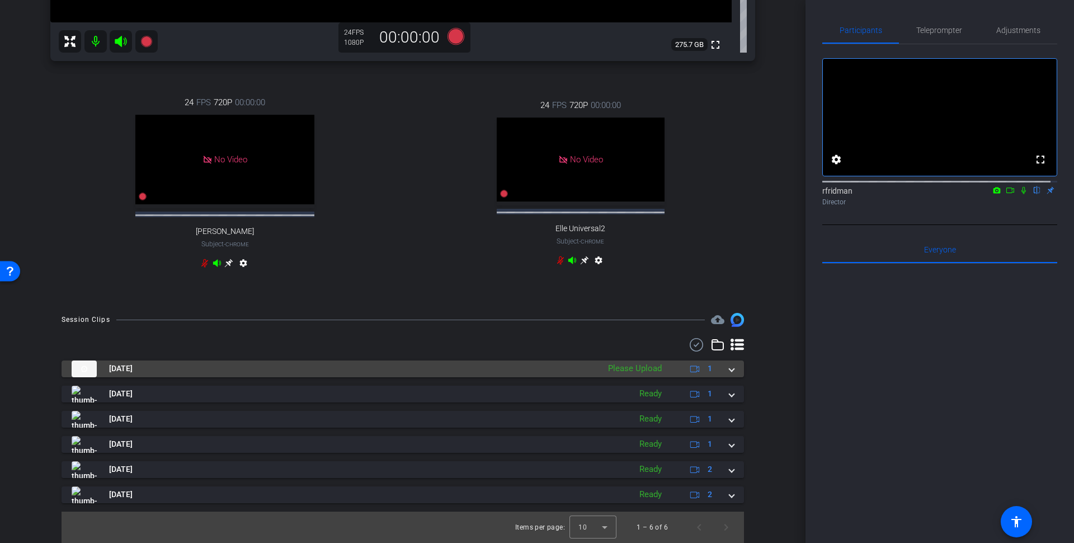
click at [729, 367] on span at bounding box center [731, 368] width 4 height 12
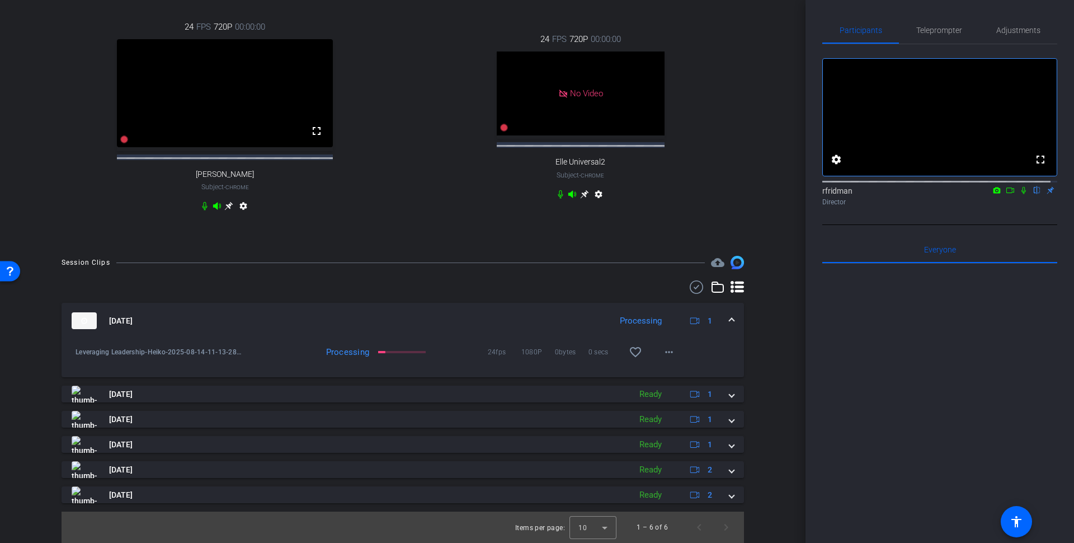
scroll to position [520, 0]
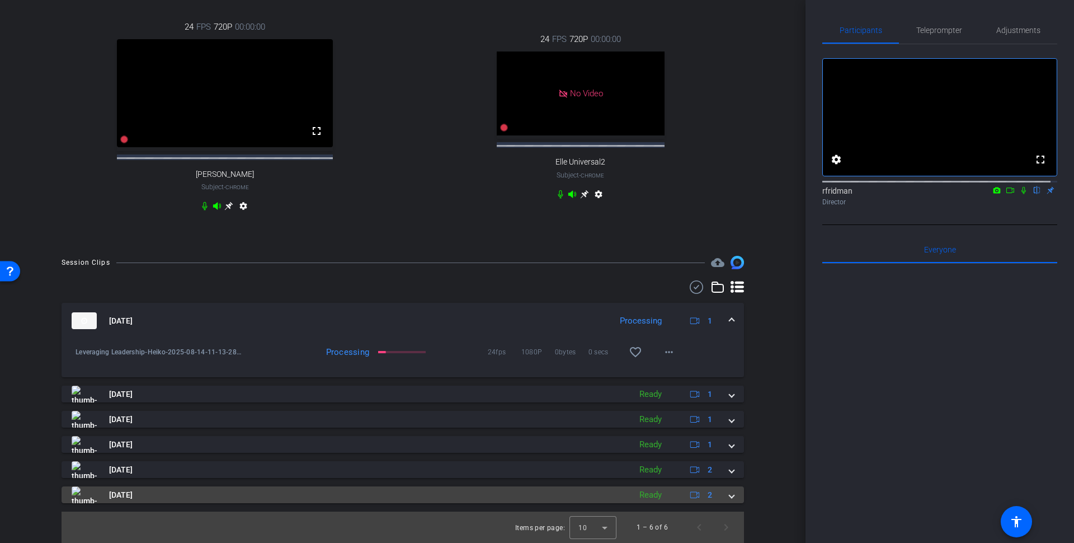
click at [728, 492] on mat-expansion-panel-header "Aug 8, 2025 Ready 2" at bounding box center [403, 494] width 682 height 17
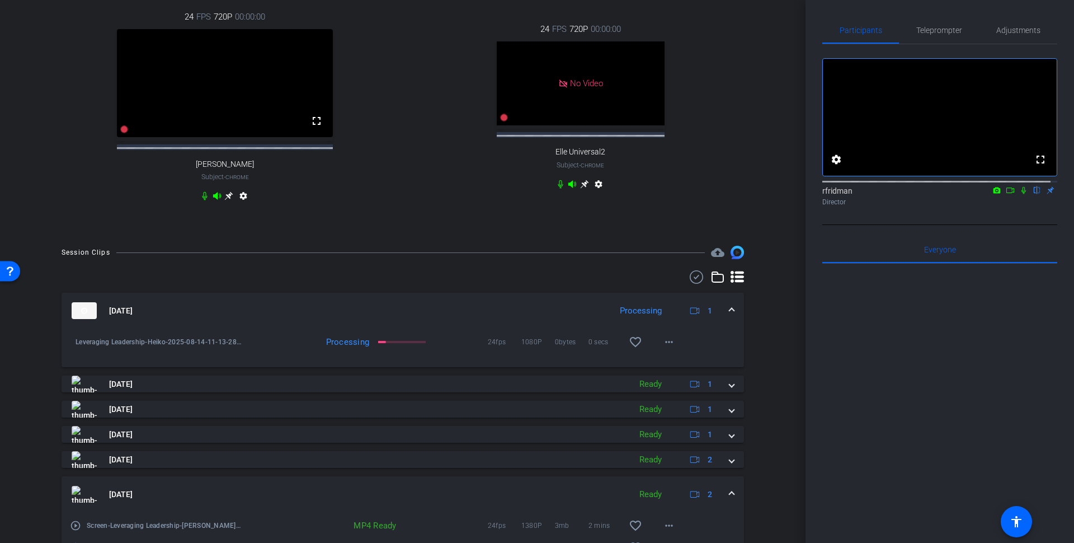
click at [729, 492] on mat-expansion-panel-header "Aug 8, 2025 Ready 2" at bounding box center [403, 494] width 682 height 36
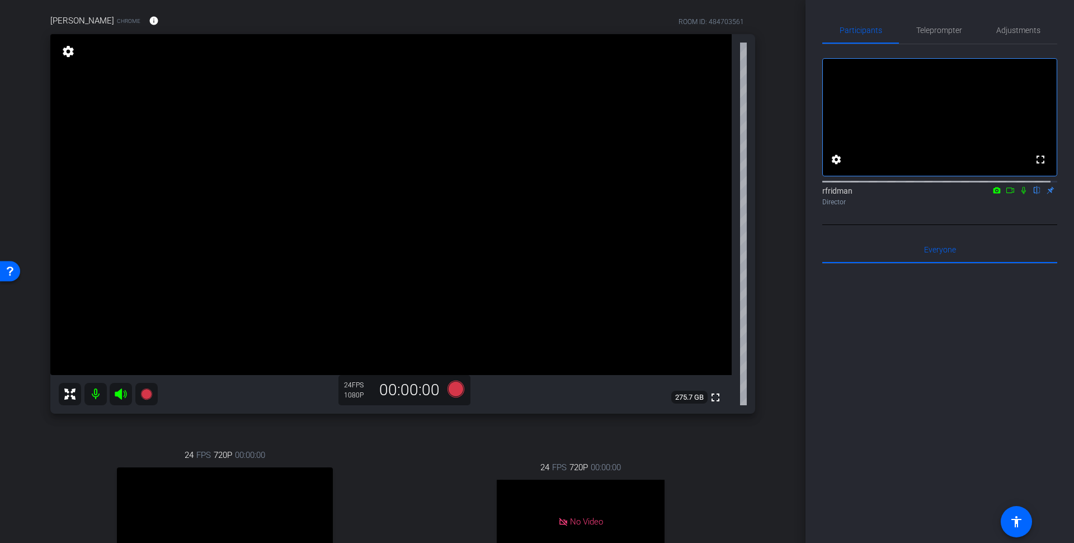
scroll to position [82, 0]
click at [1019, 194] on icon at bounding box center [1023, 190] width 9 height 8
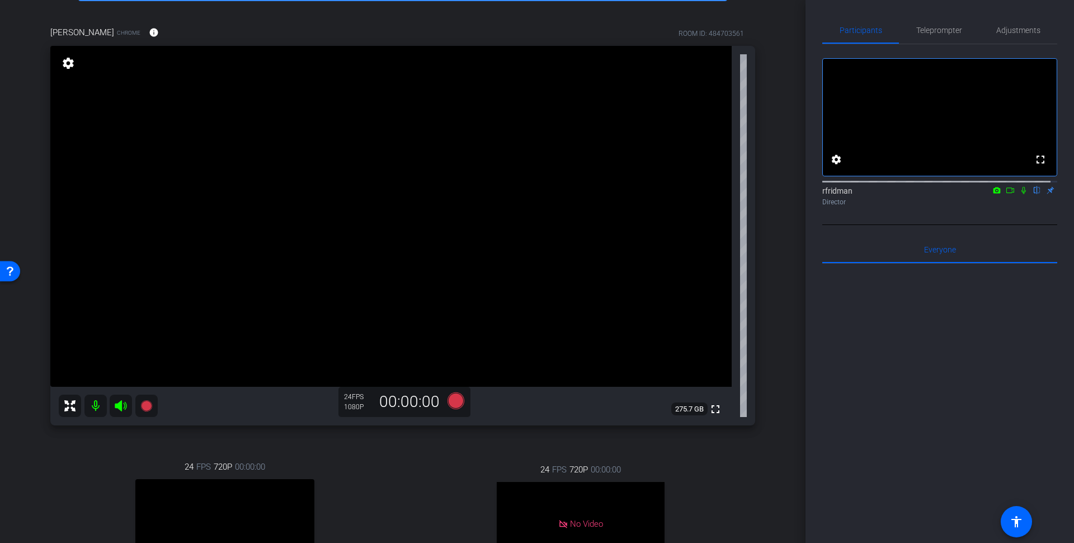
scroll to position [97, 0]
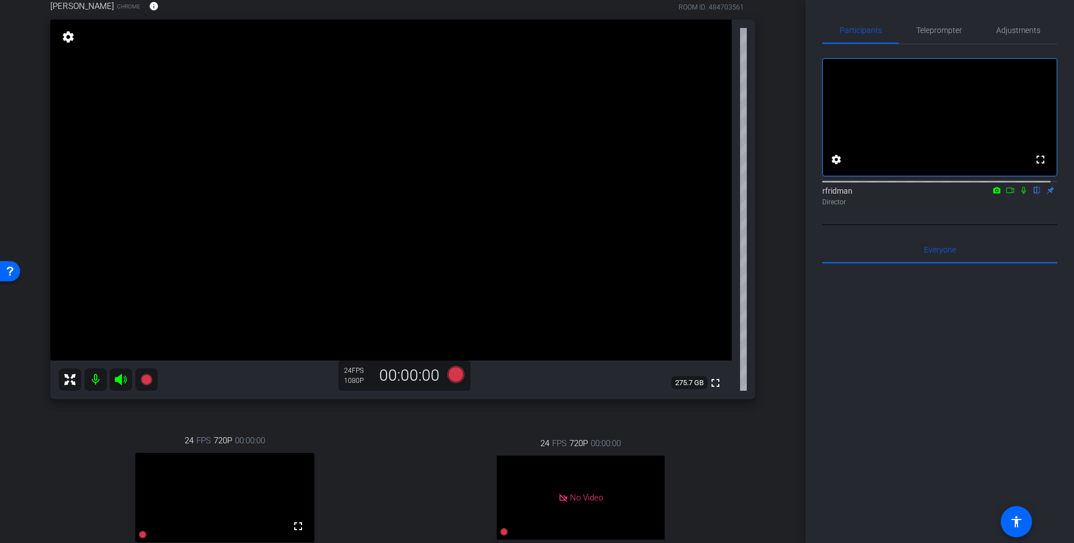
click at [1019, 194] on icon at bounding box center [1023, 190] width 9 height 8
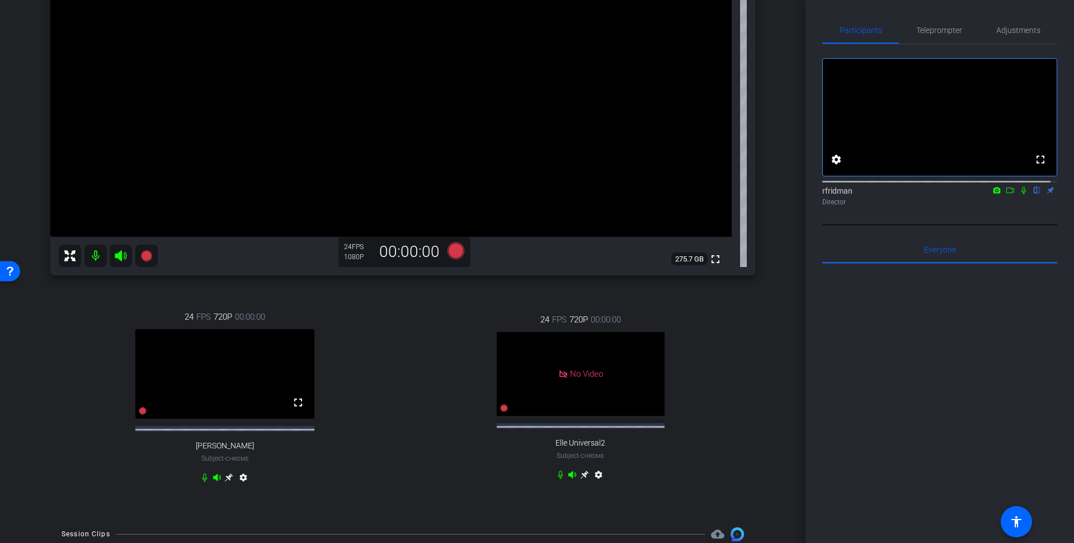
scroll to position [218, 0]
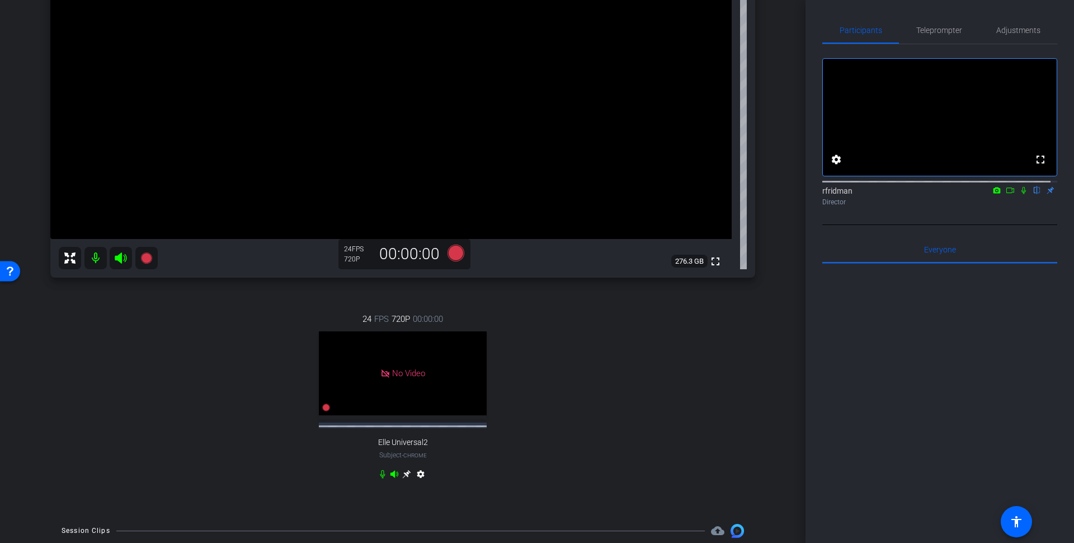
click at [1019, 194] on icon at bounding box center [1023, 190] width 9 height 8
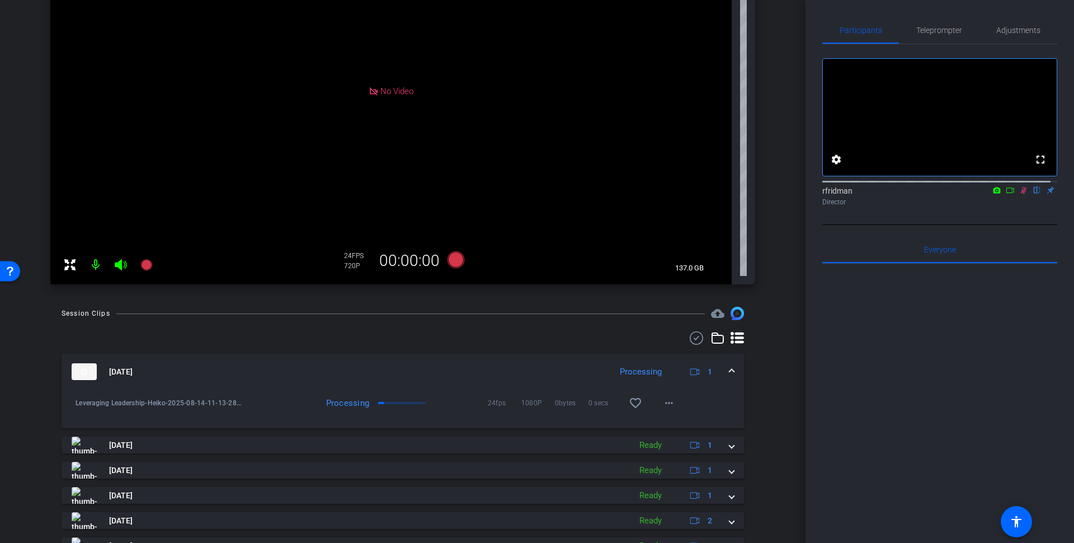
scroll to position [19, 0]
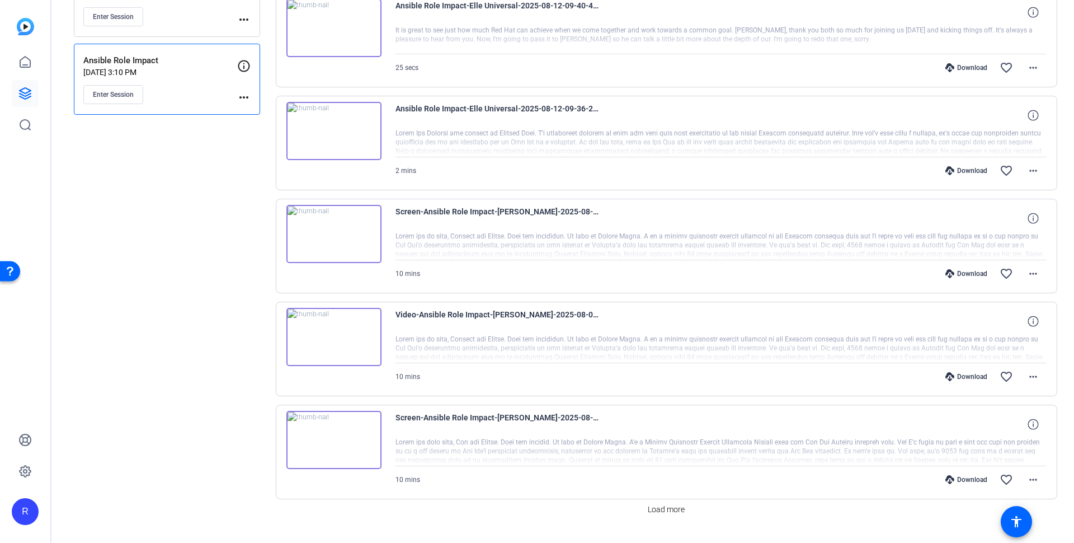
scroll to position [691, 0]
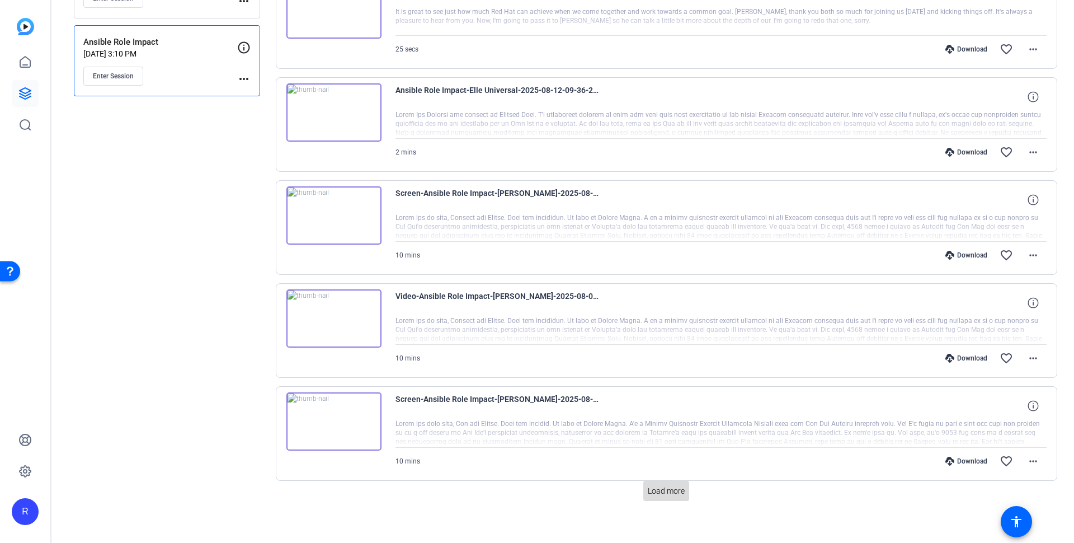
click at [662, 489] on button "Load more" at bounding box center [666, 490] width 46 height 20
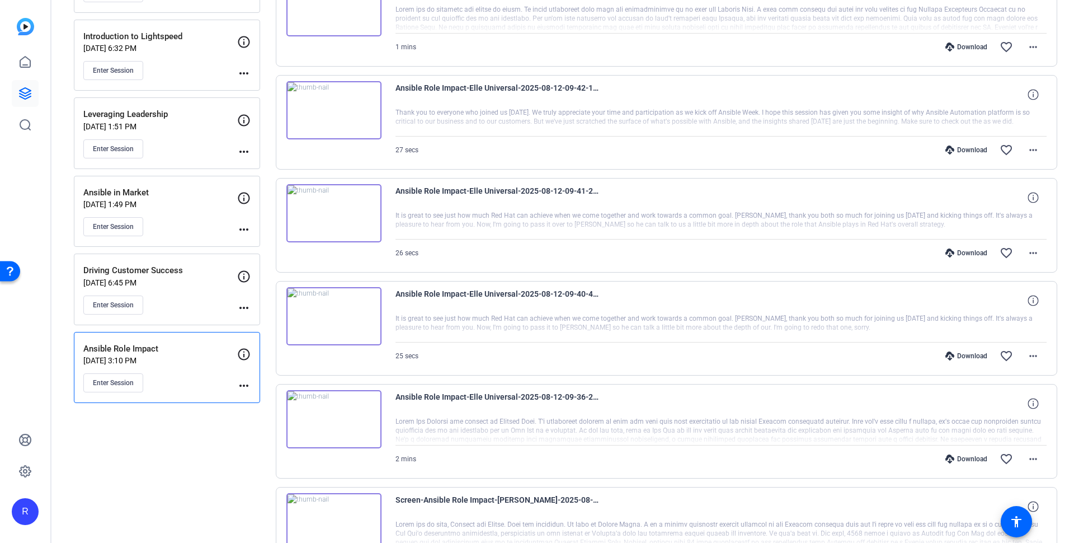
scroll to position [426, 0]
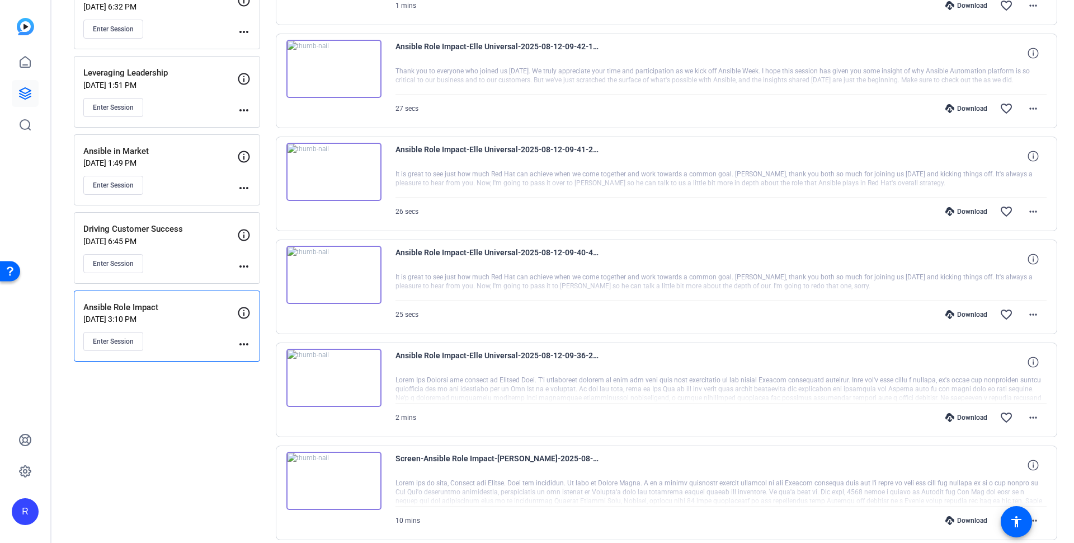
click at [122, 67] on p "Leveraging Leadership" at bounding box center [160, 73] width 154 height 13
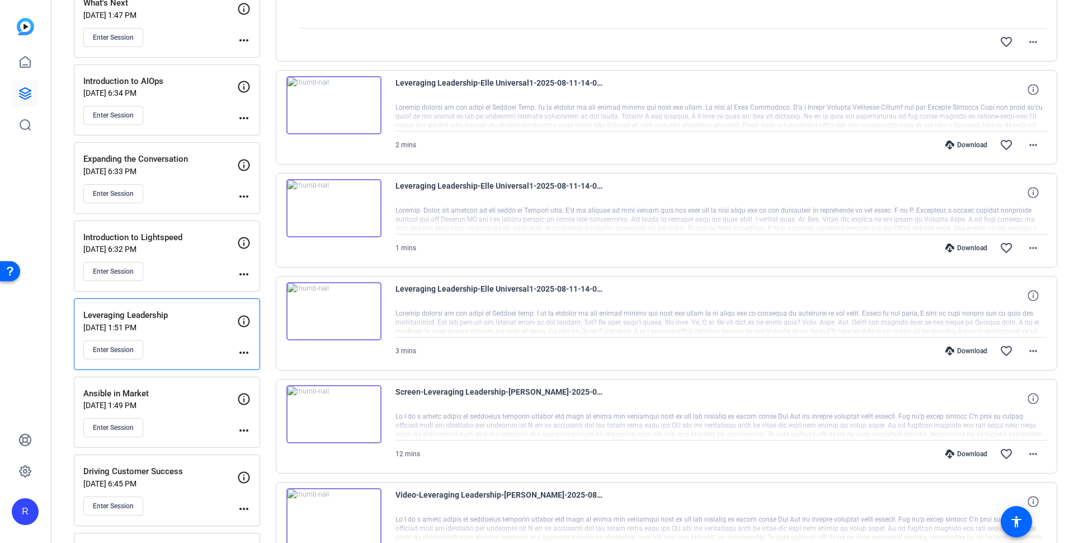
scroll to position [189, 0]
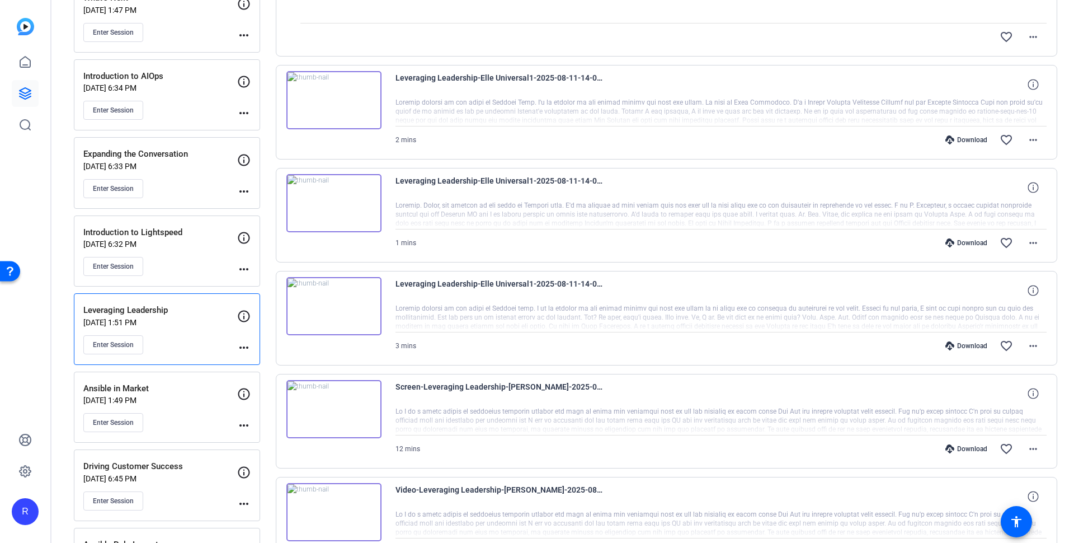
click at [951, 112] on div at bounding box center [721, 112] width 652 height 28
